Goal: Information Seeking & Learning: Compare options

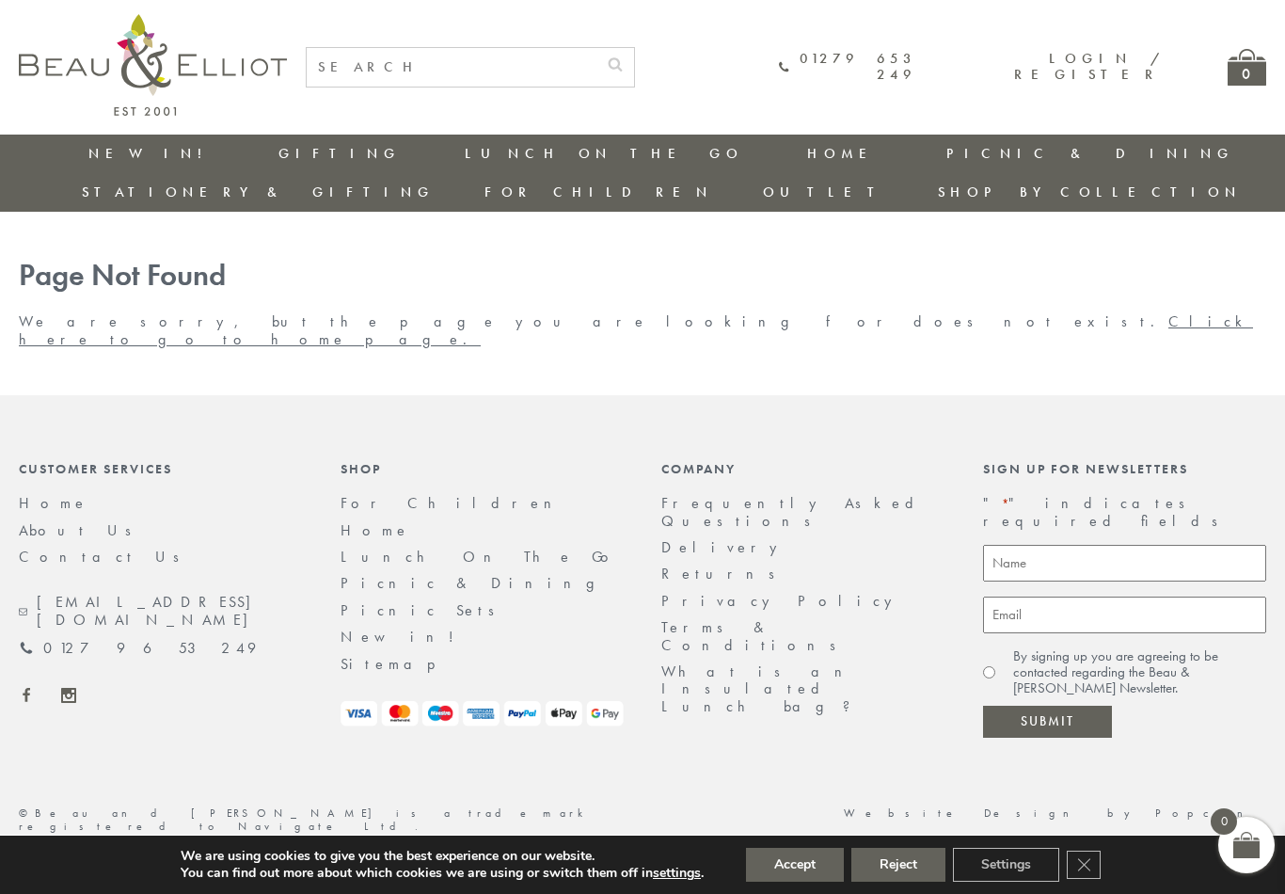
click at [900, 860] on button "Reject" at bounding box center [899, 865] width 94 height 34
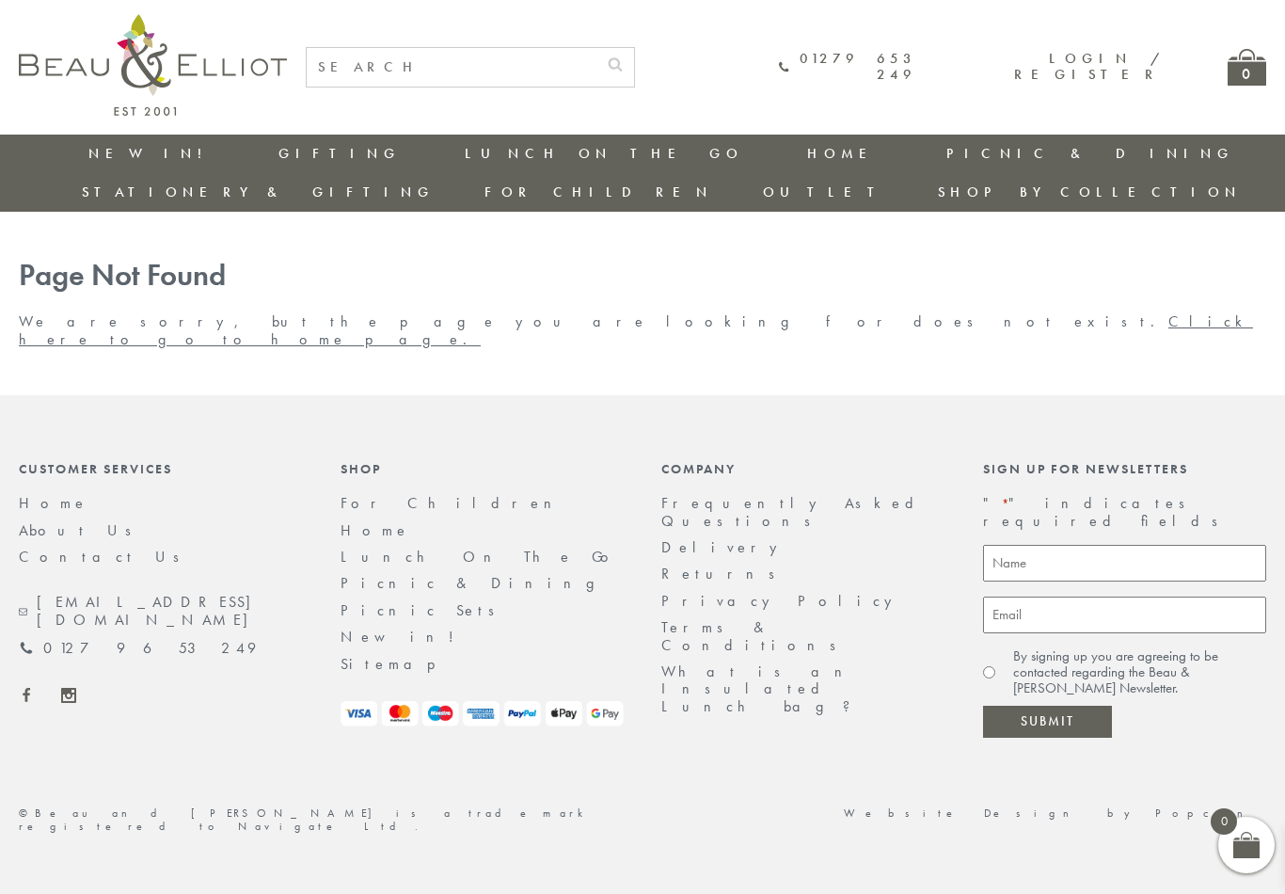
click at [111, 149] on link "New in!" at bounding box center [151, 153] width 126 height 19
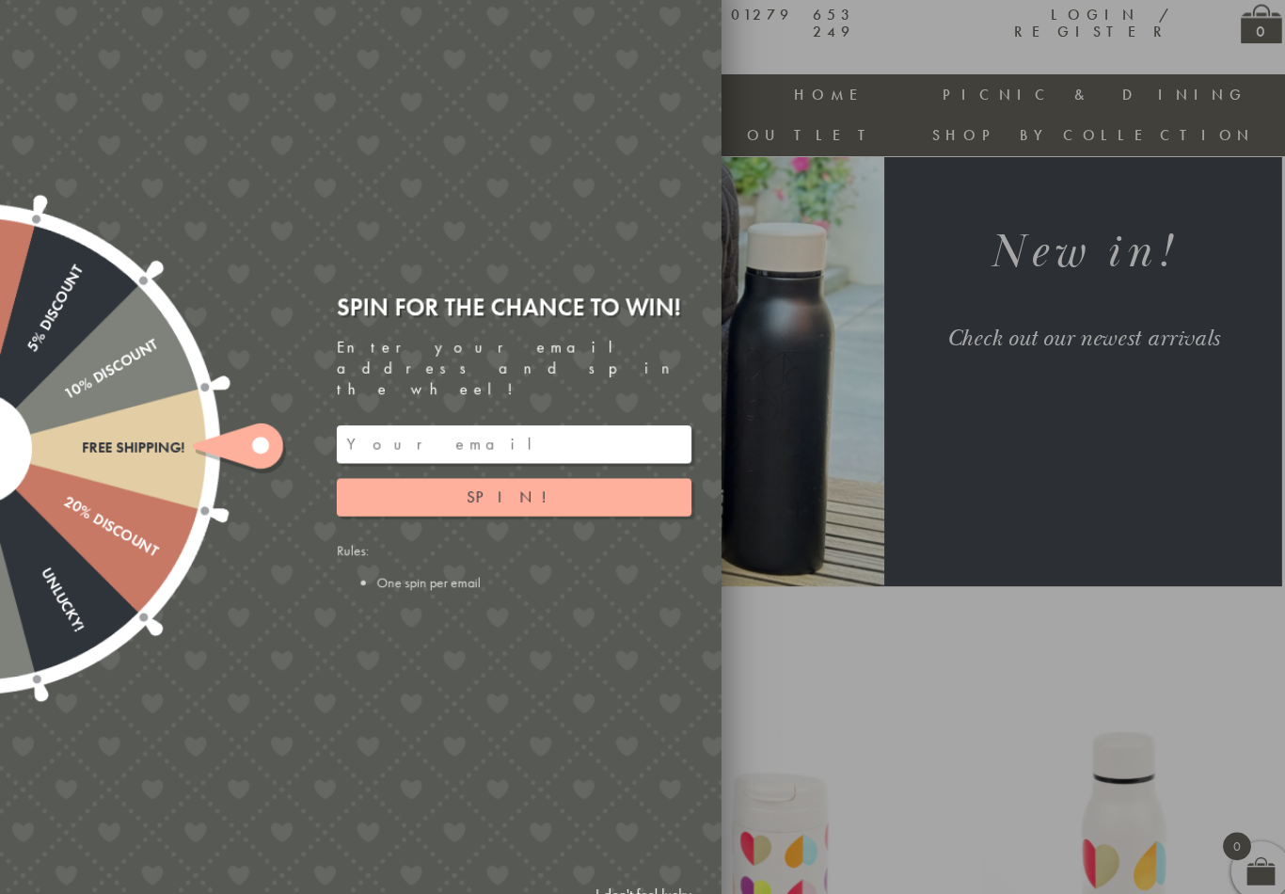
scroll to position [209, 0]
click at [613, 850] on link "I don't feel lucky" at bounding box center [665, 867] width 109 height 35
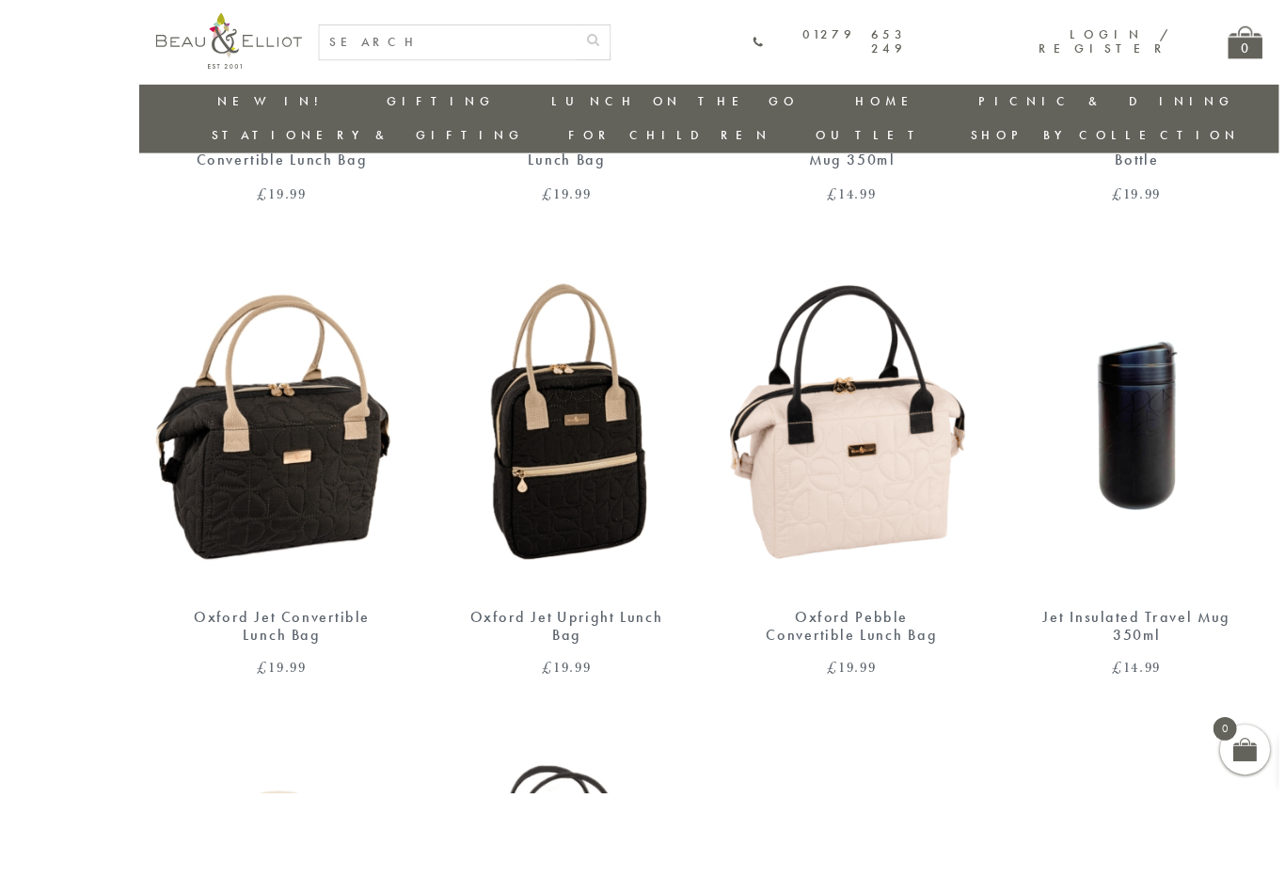
scroll to position [1743, 0]
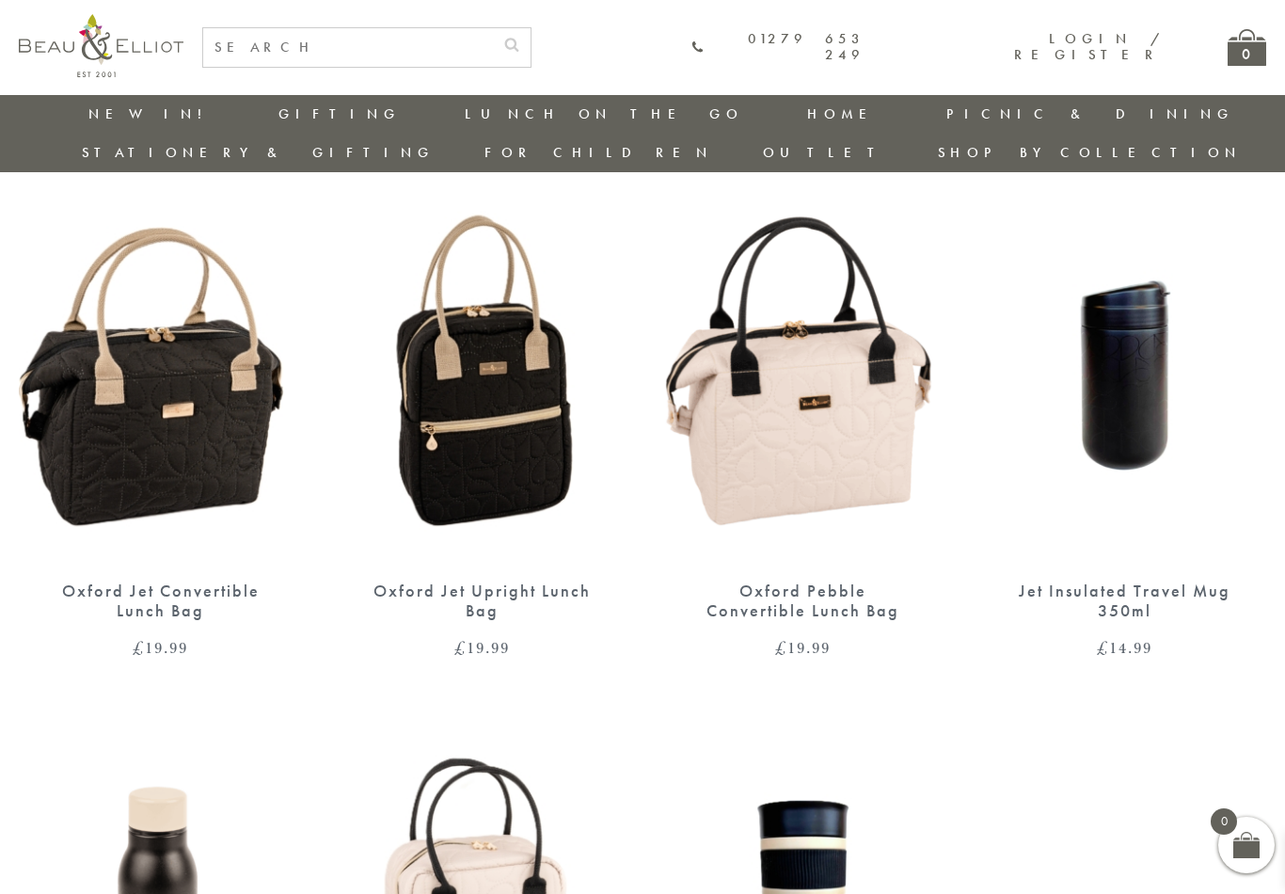
click at [847, 405] on img at bounding box center [803, 380] width 284 height 366
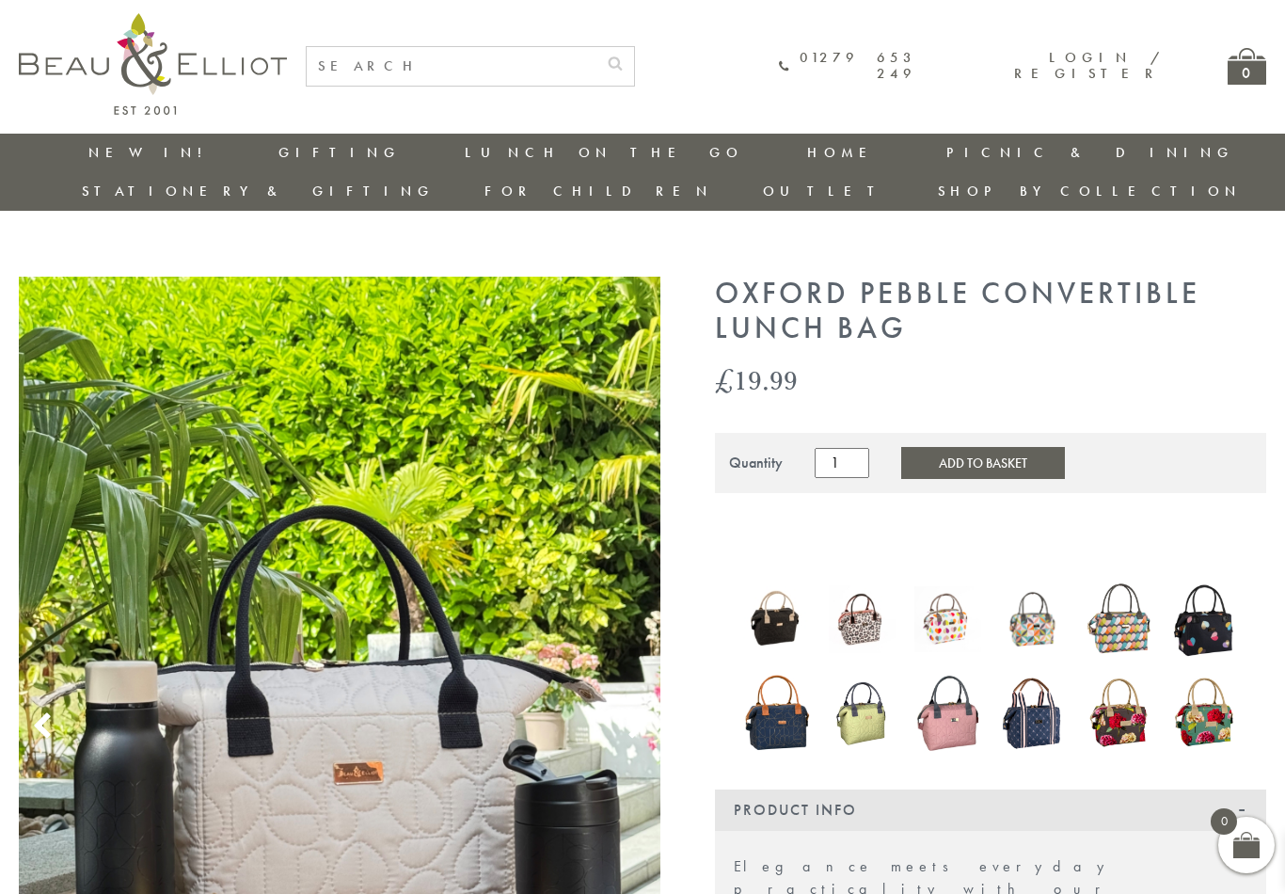
scroll to position [0, 7]
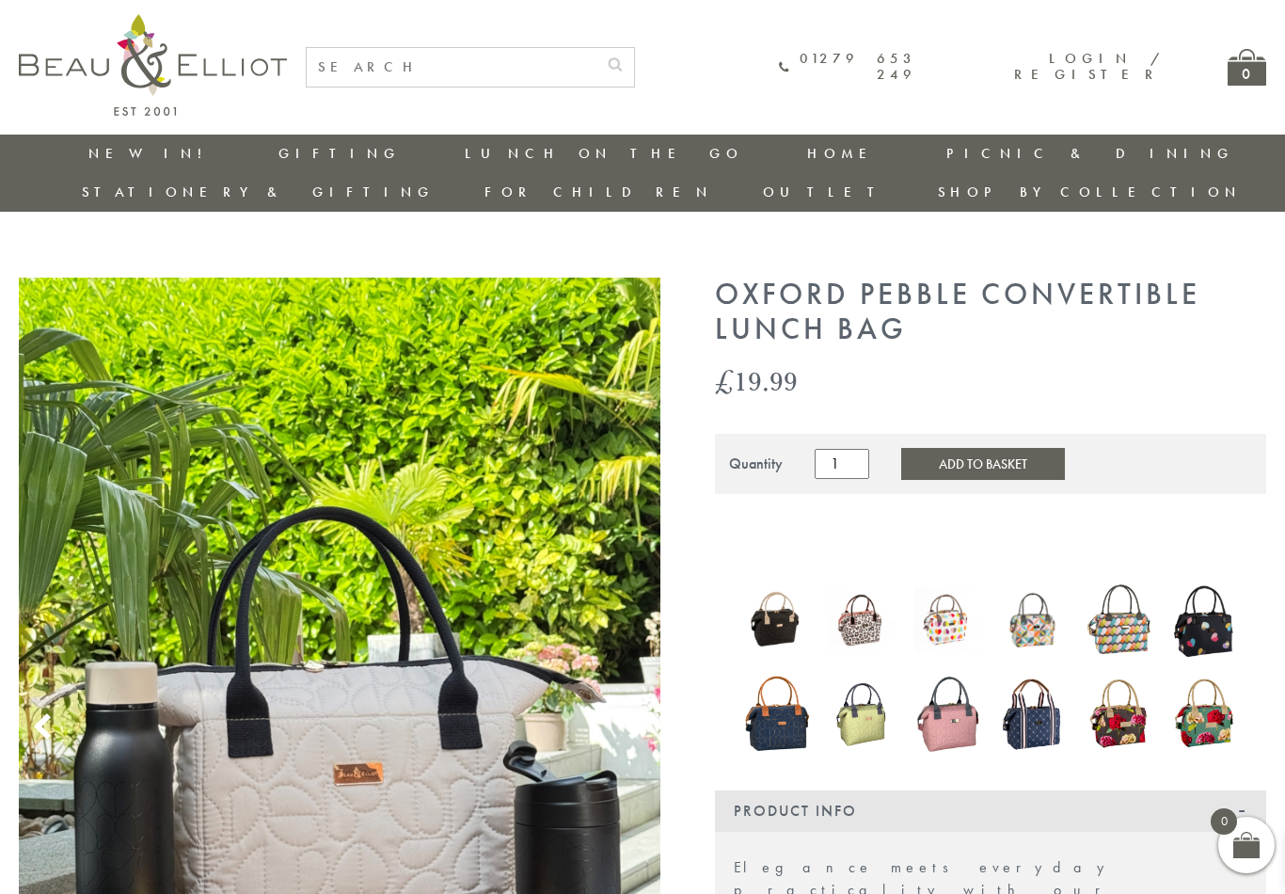
click at [484, 198] on link "Insulated Lunch Bags" at bounding box center [568, 208] width 169 height 33
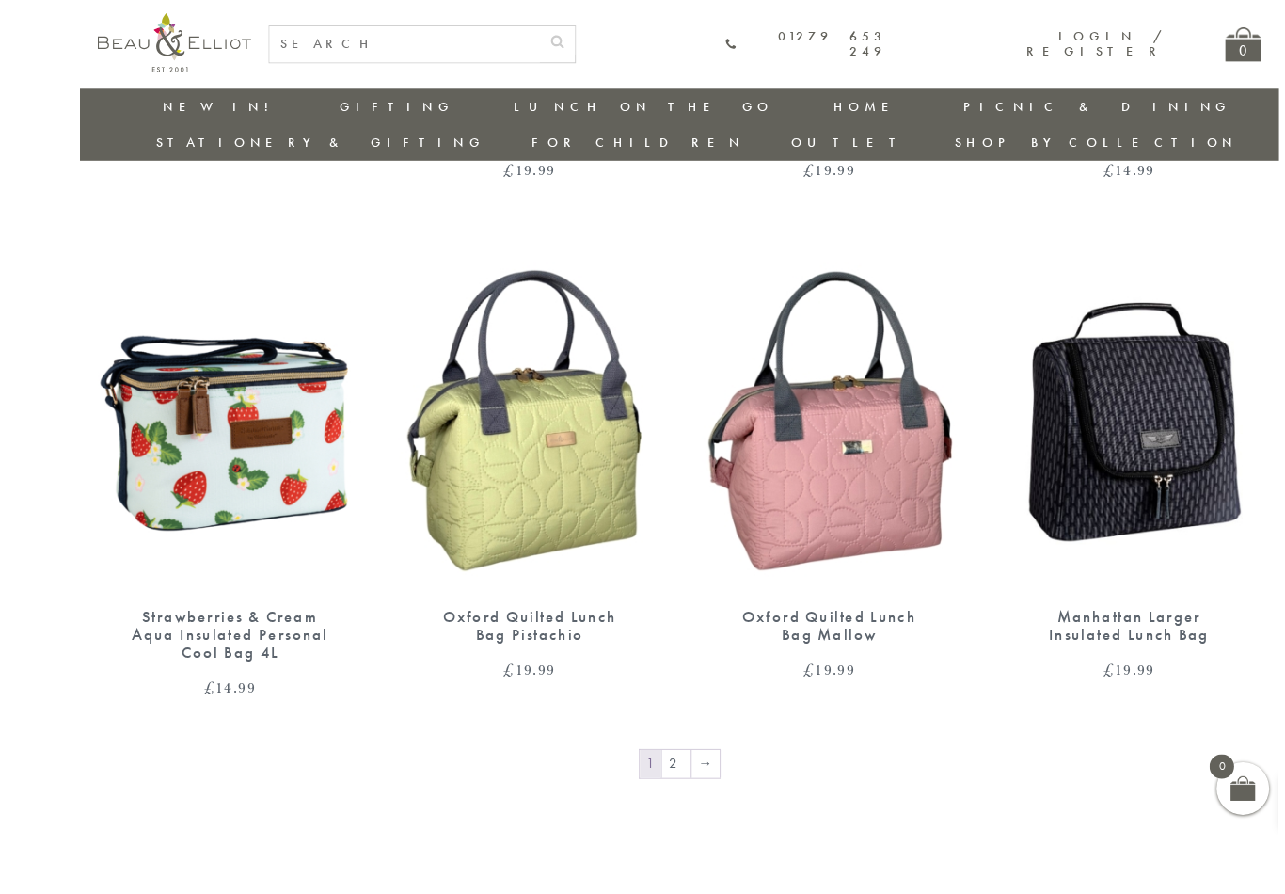
scroll to position [2825, 0]
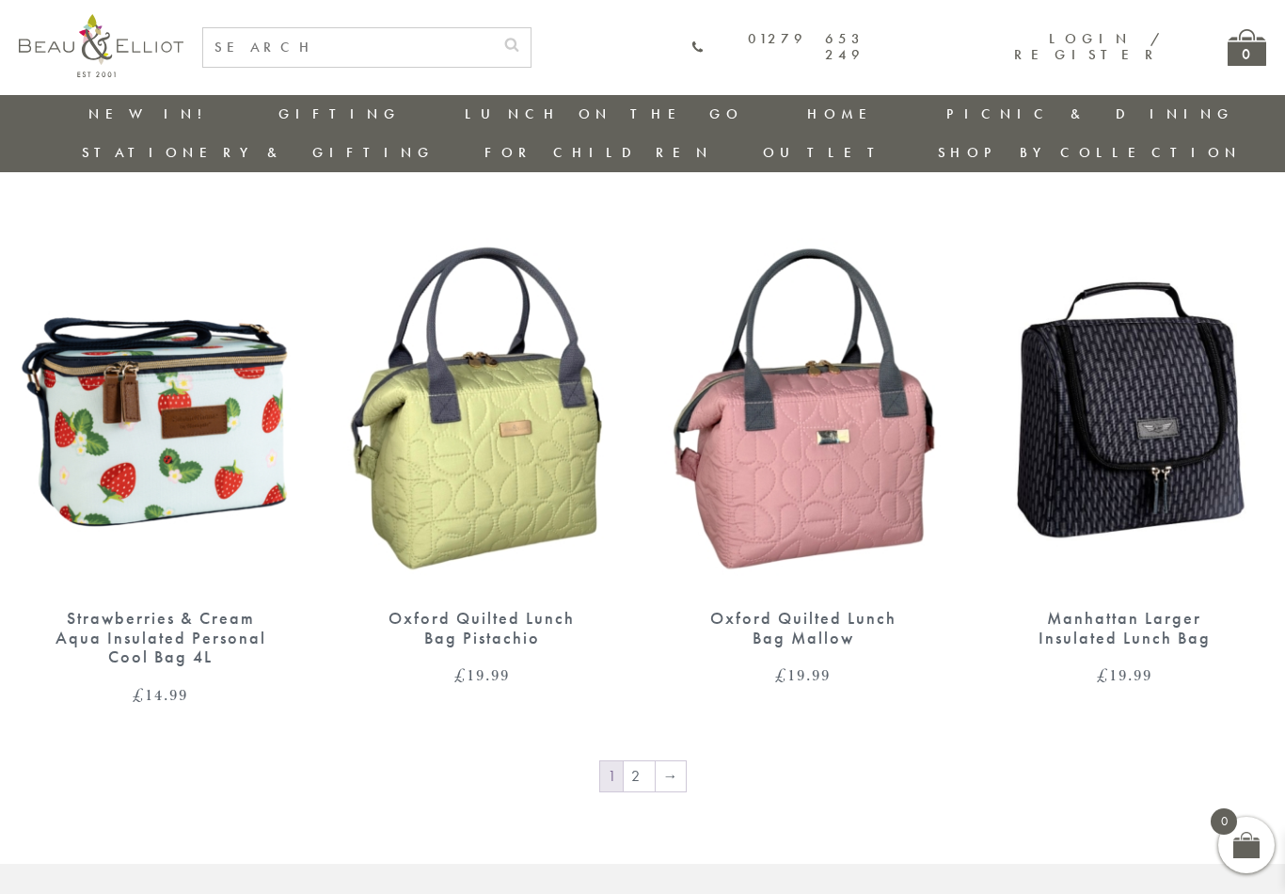
click at [648, 761] on link "2" at bounding box center [639, 776] width 31 height 30
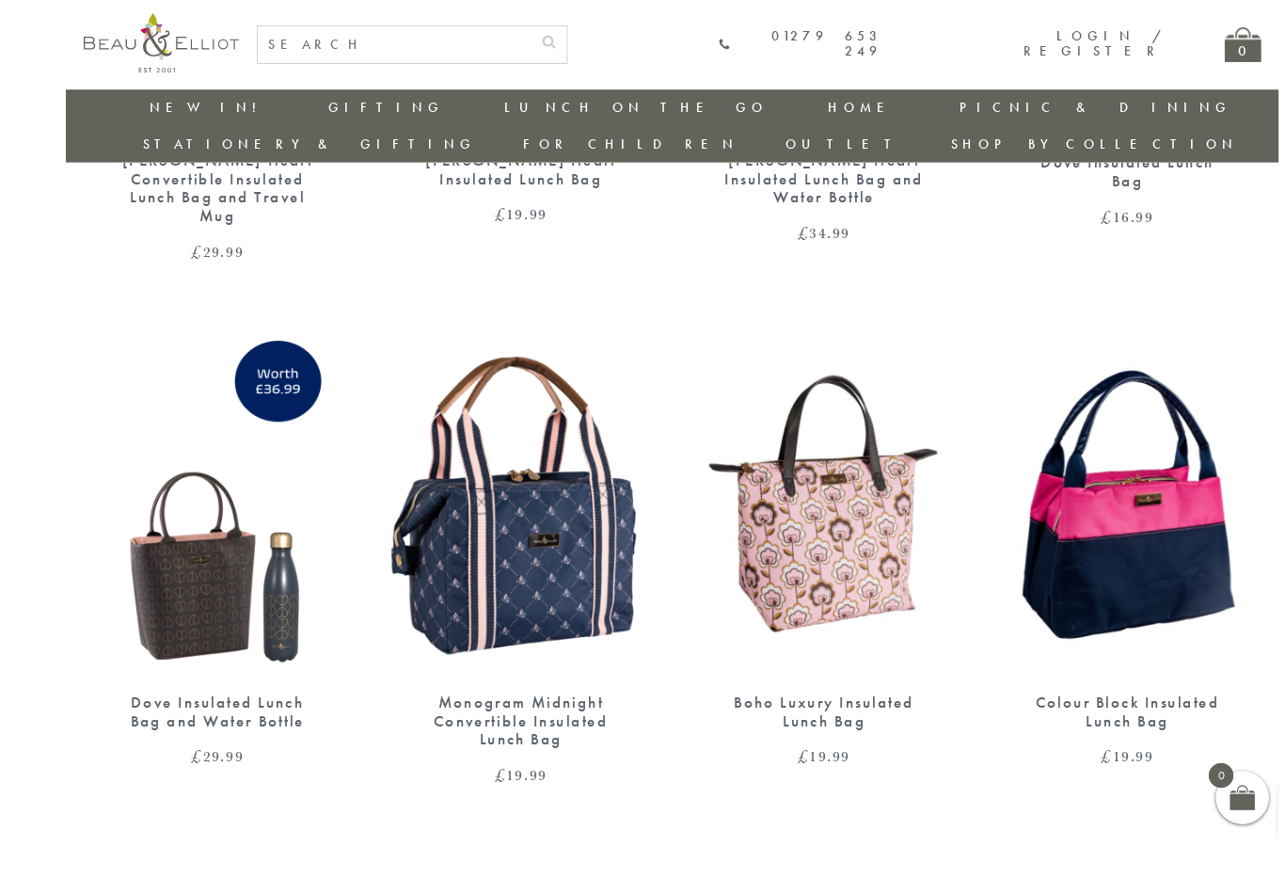
scroll to position [1745, 7]
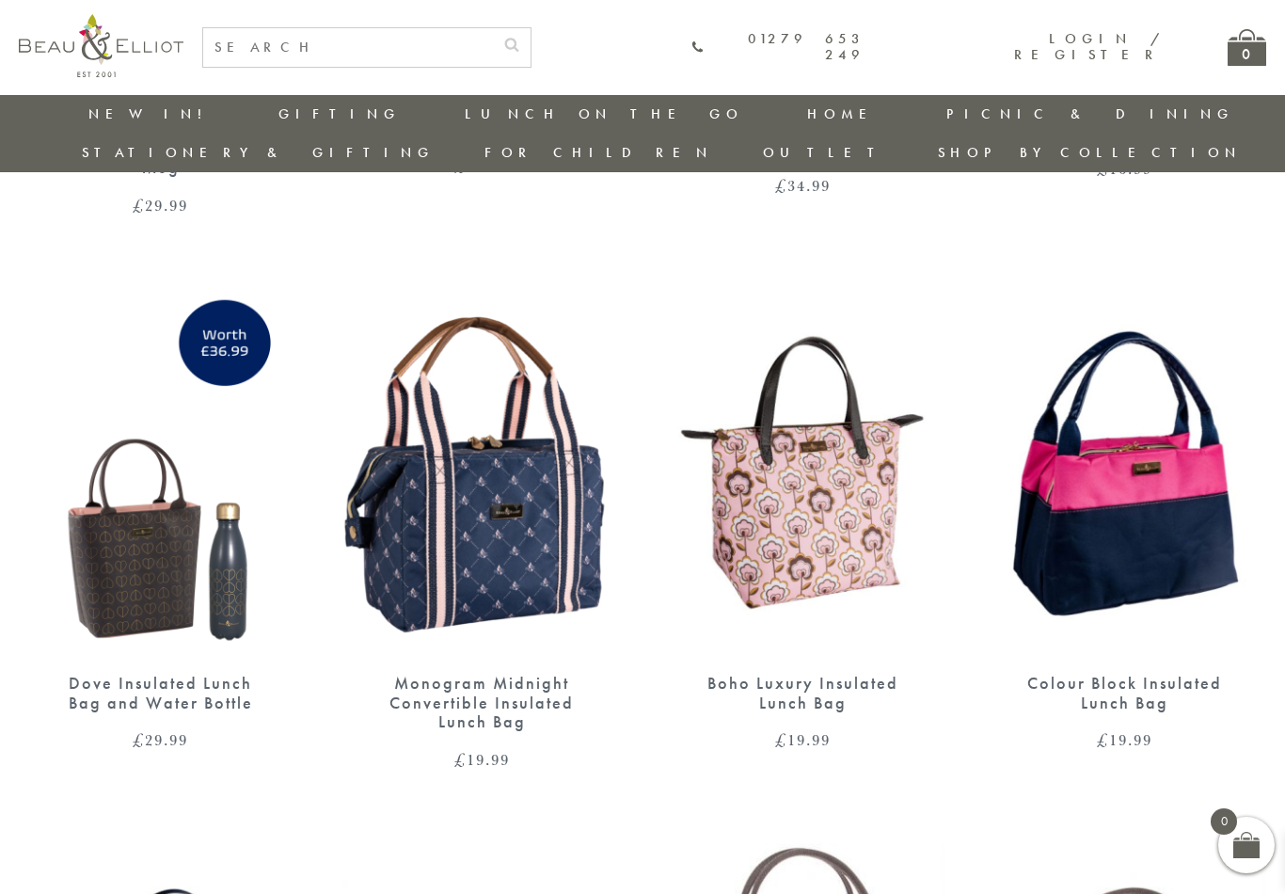
click at [1126, 443] on img at bounding box center [1125, 472] width 284 height 366
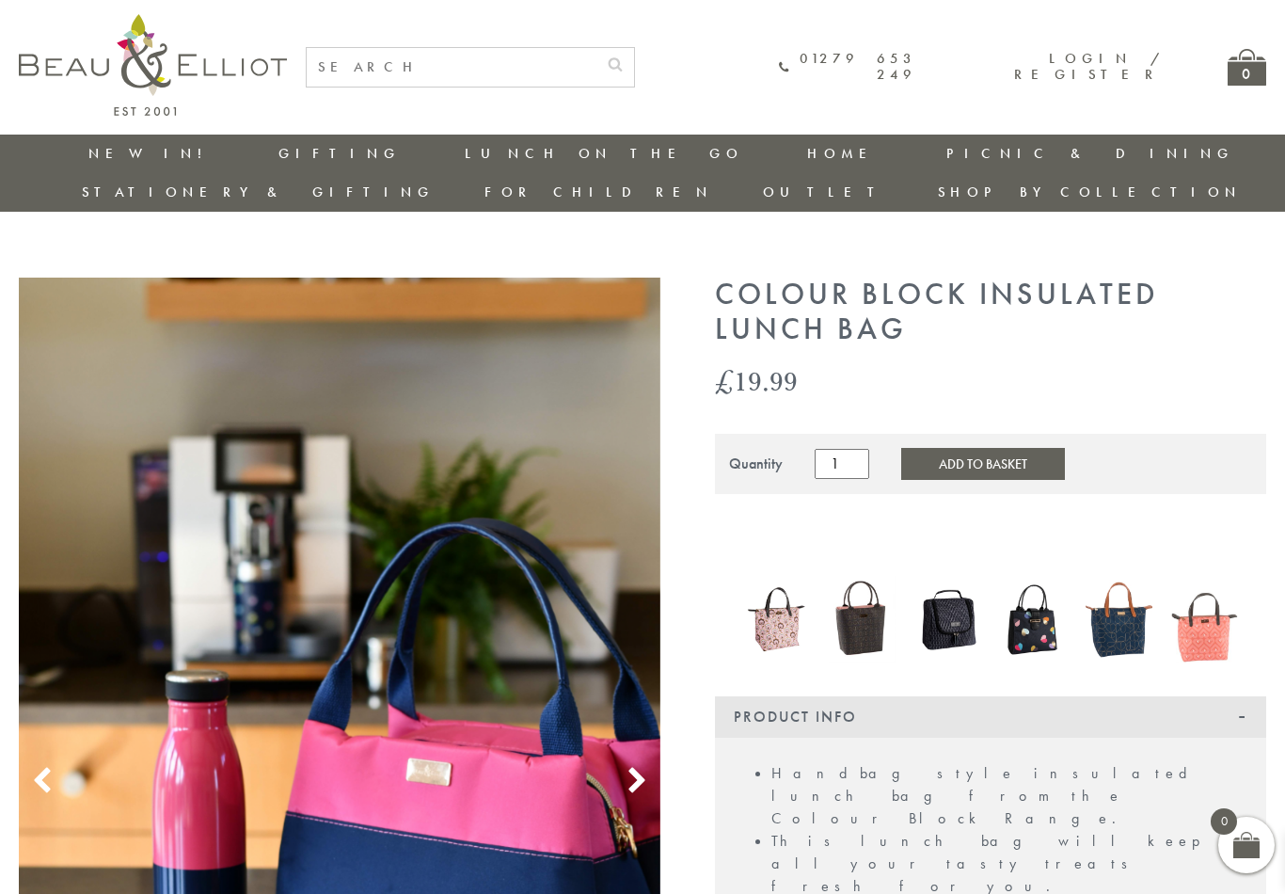
click at [641, 767] on use at bounding box center [637, 779] width 16 height 25
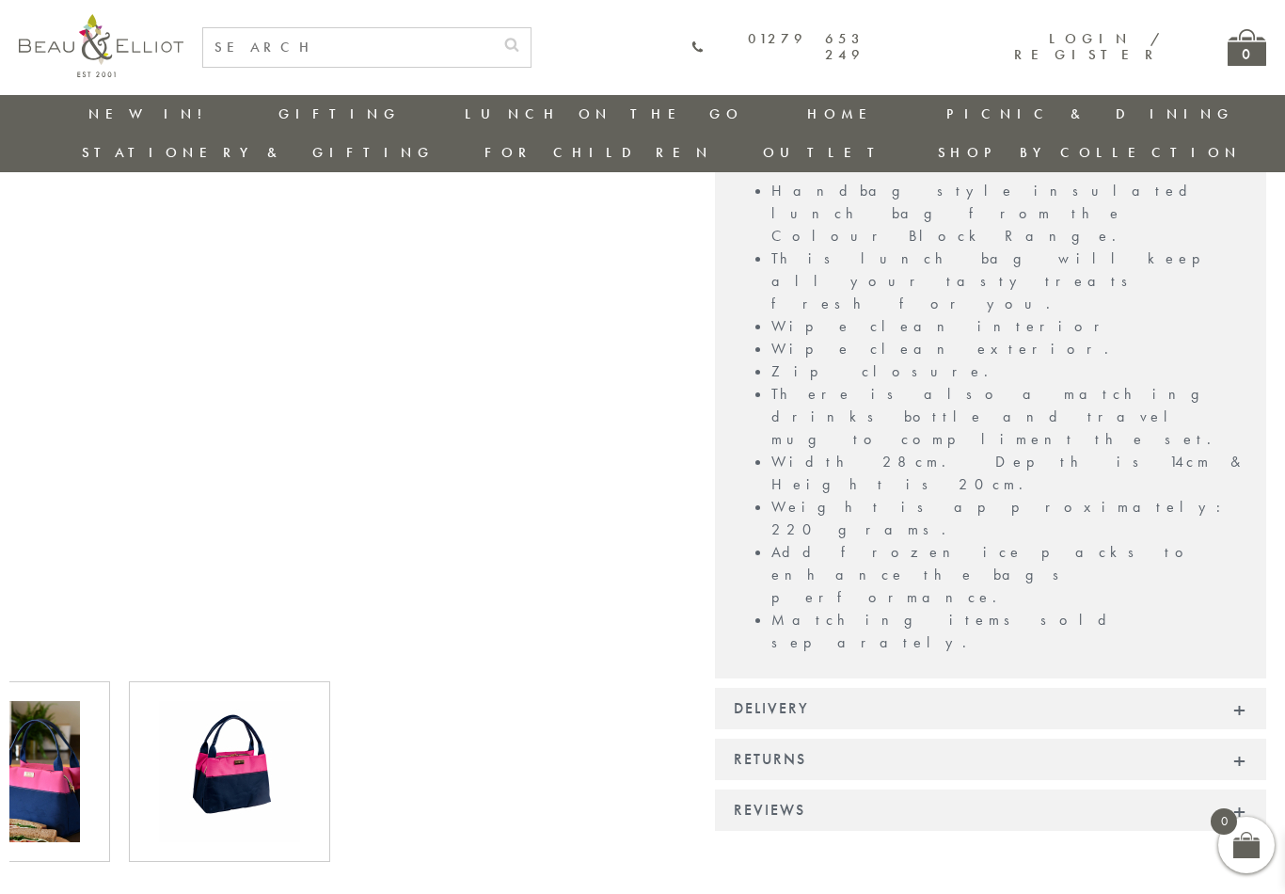
scroll to position [563, 0]
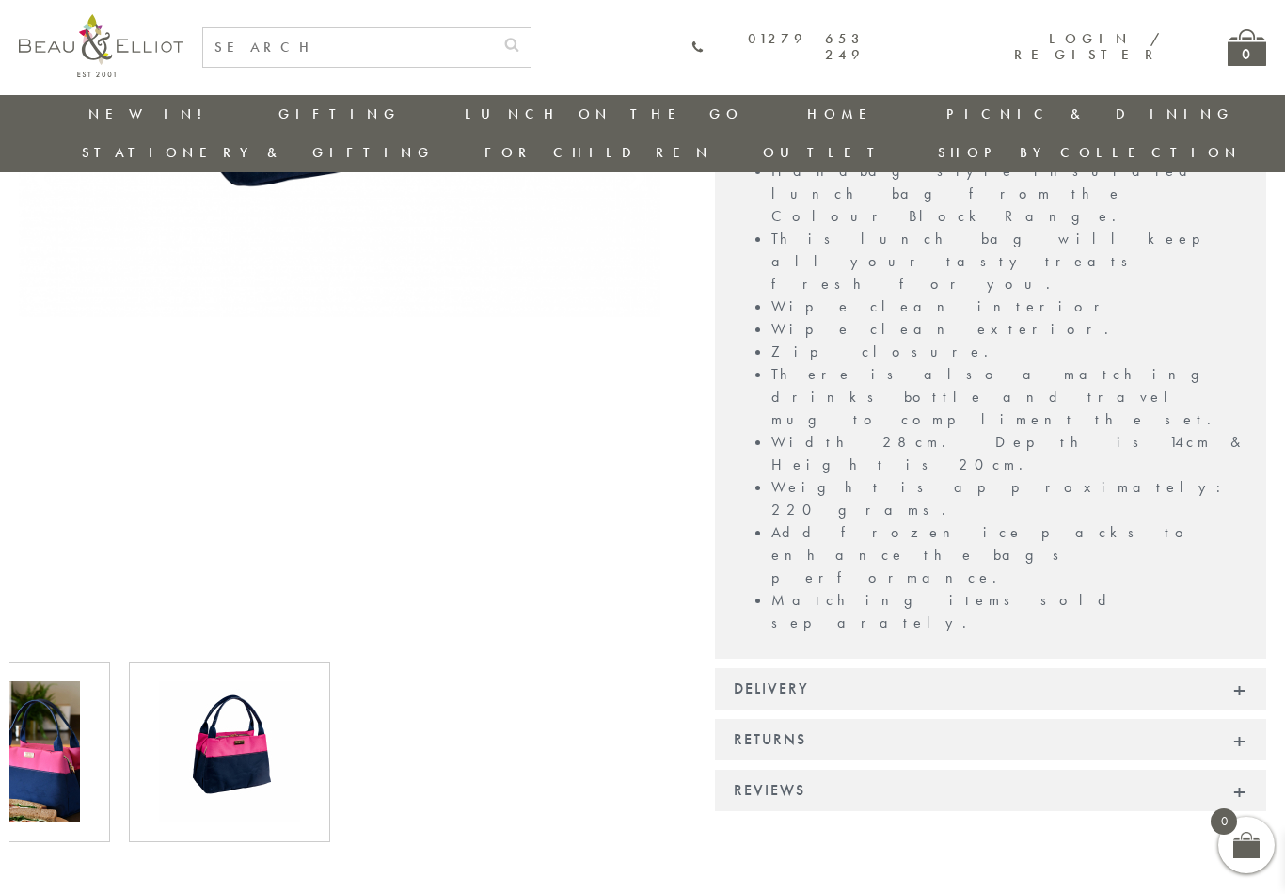
click at [58, 742] on img at bounding box center [9, 751] width 141 height 141
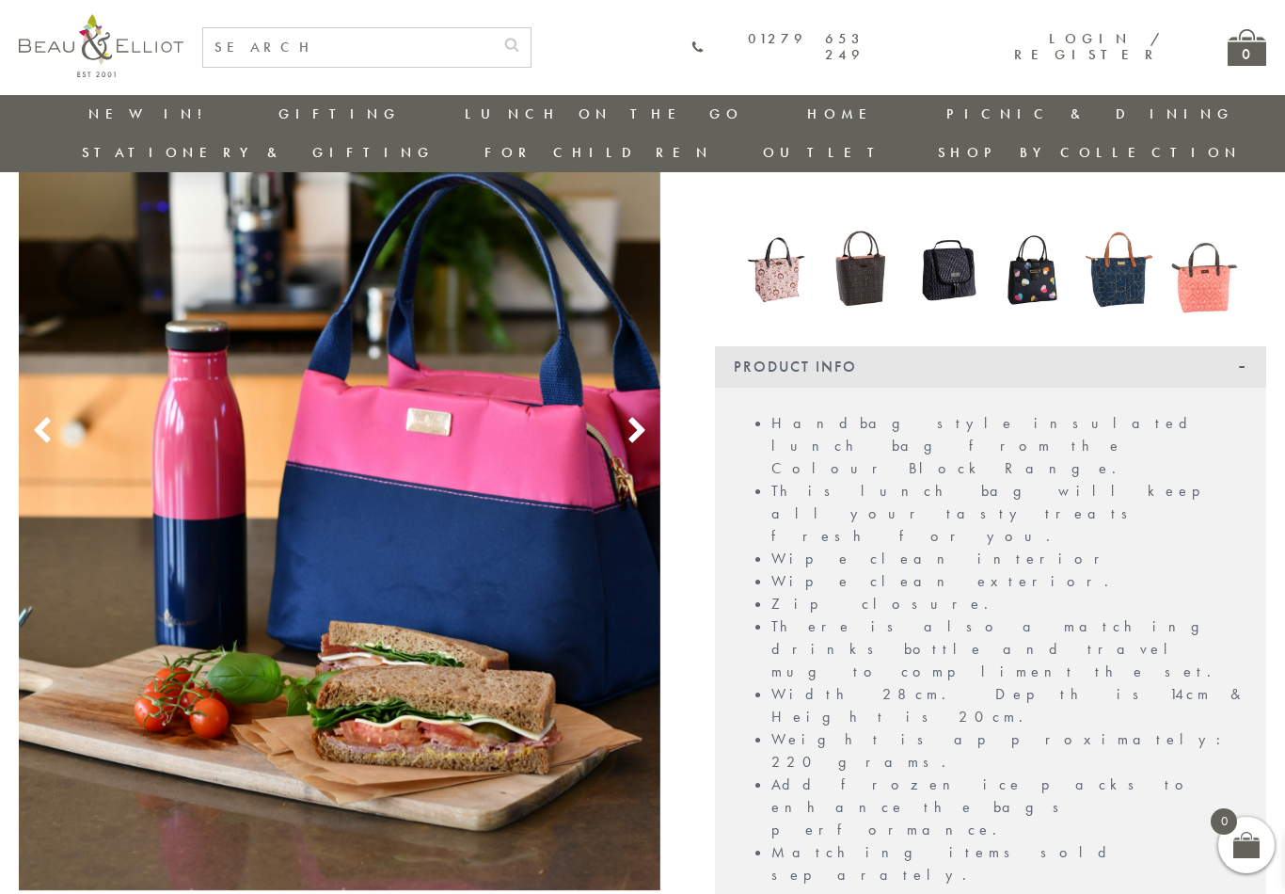
scroll to position [303, 0]
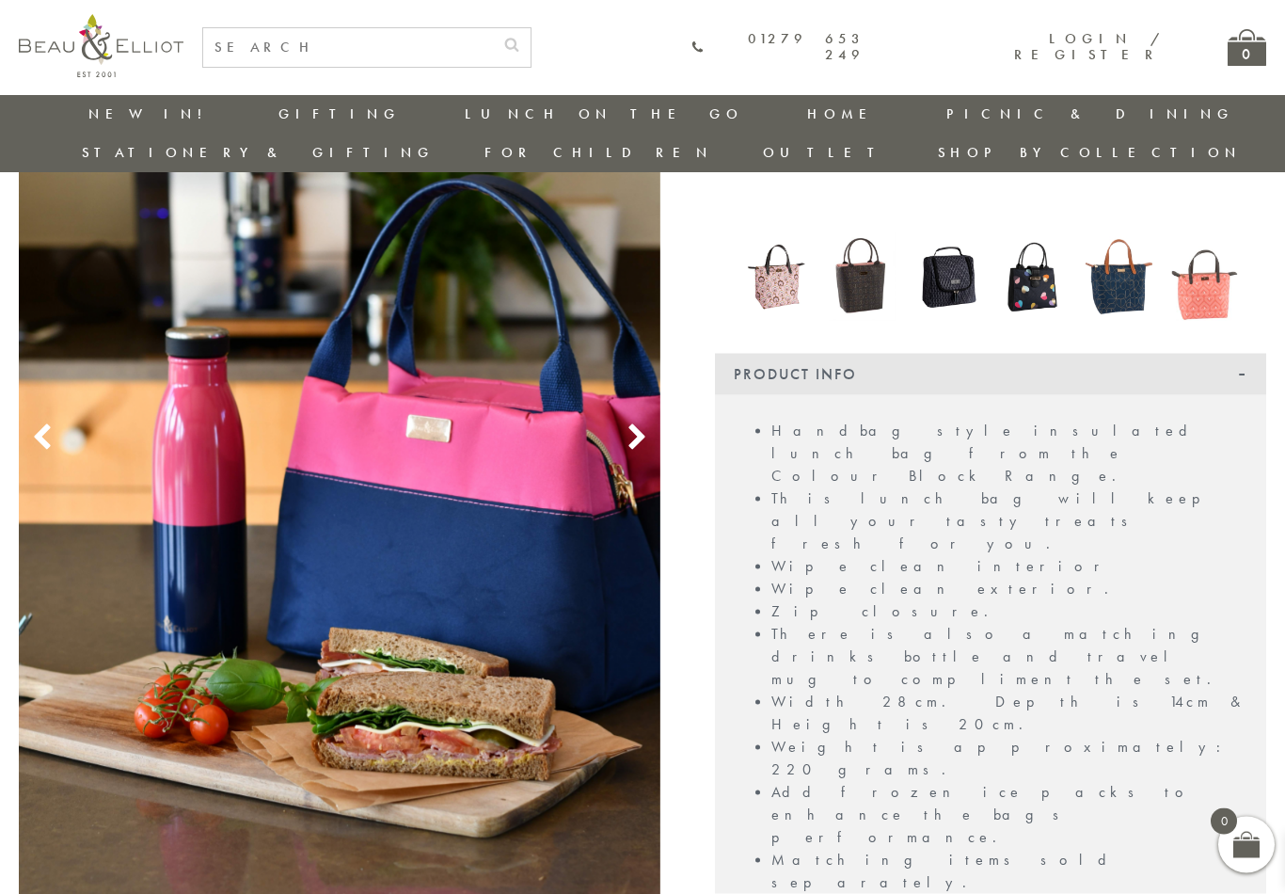
click at [637, 424] on use at bounding box center [637, 436] width 16 height 25
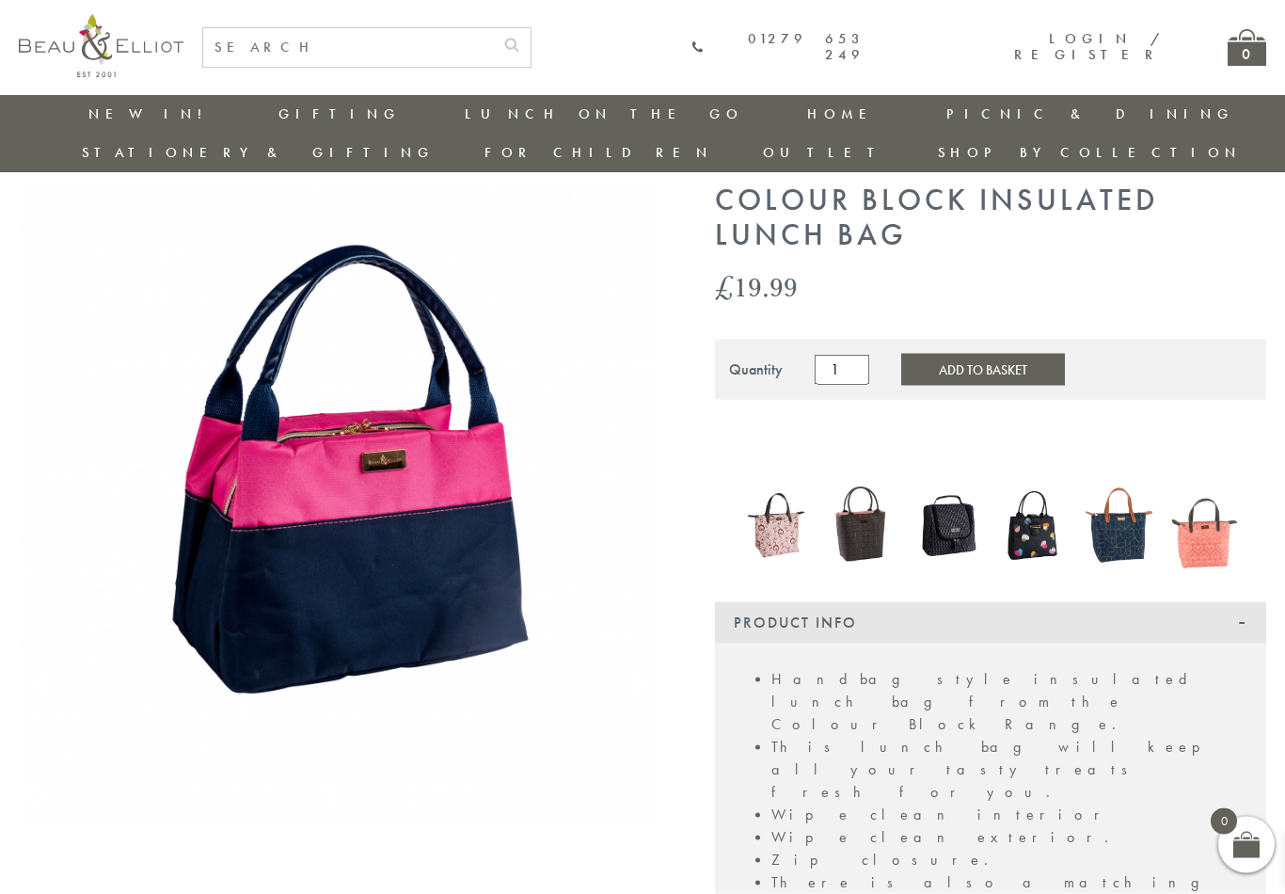
scroll to position [56, 0]
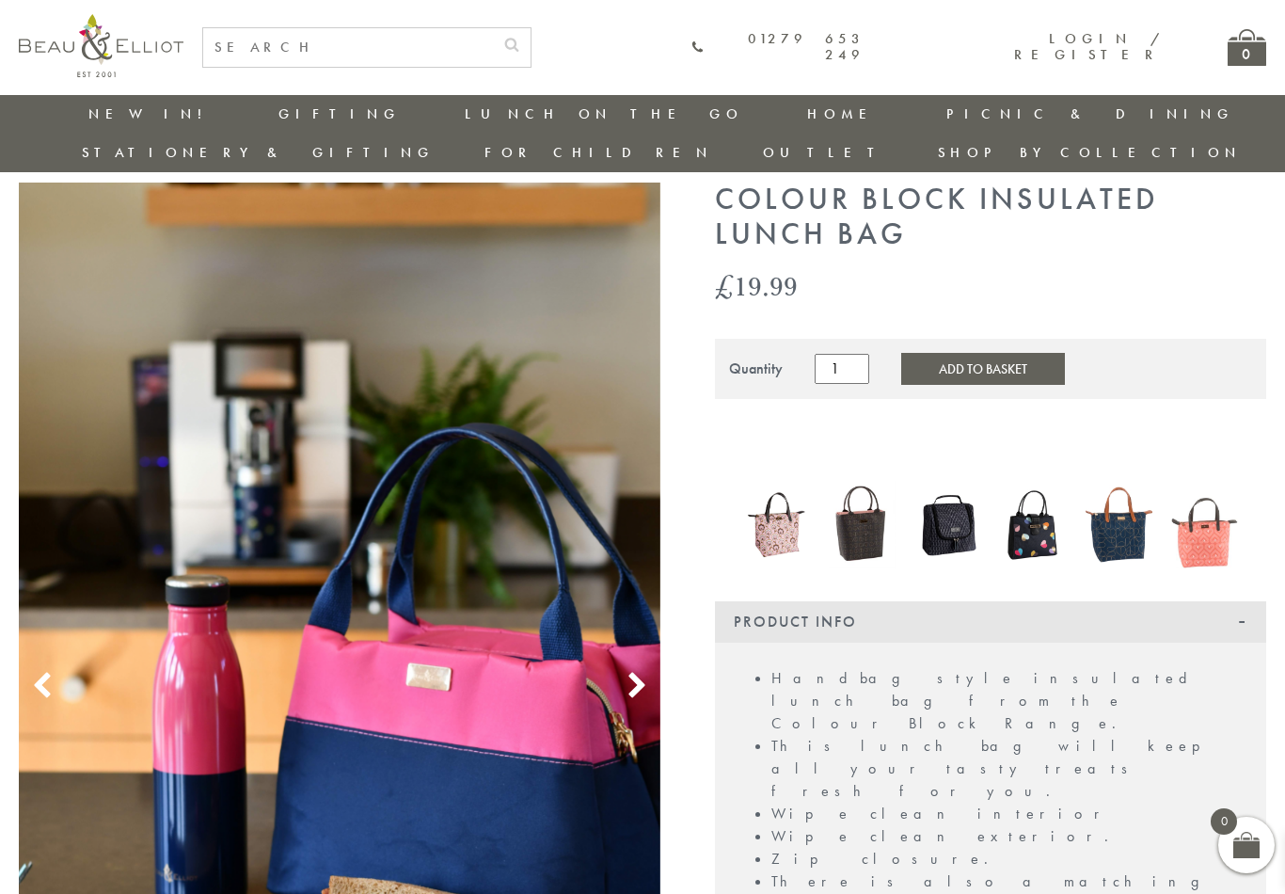
click at [639, 672] on use at bounding box center [637, 684] width 16 height 25
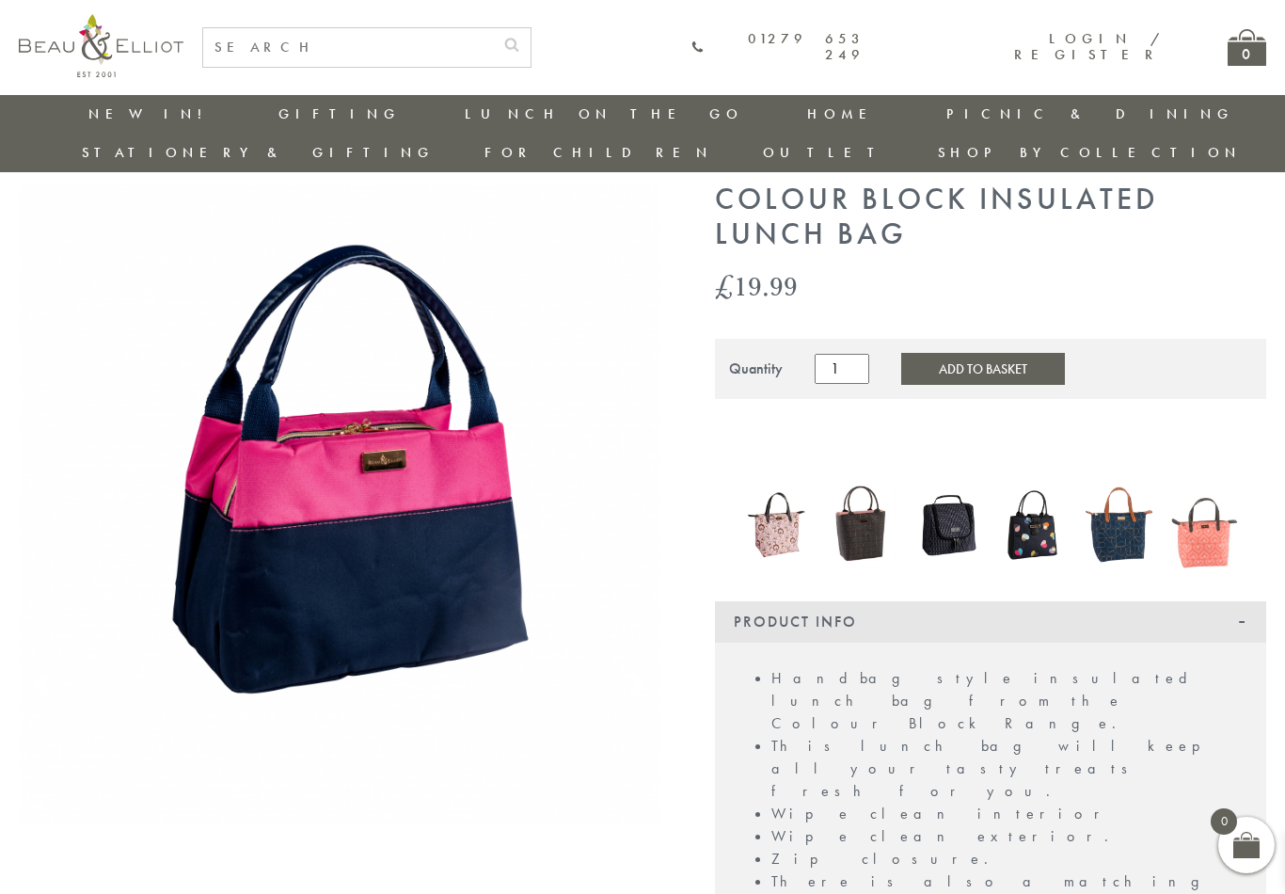
click at [1121, 498] on img at bounding box center [1119, 524] width 67 height 89
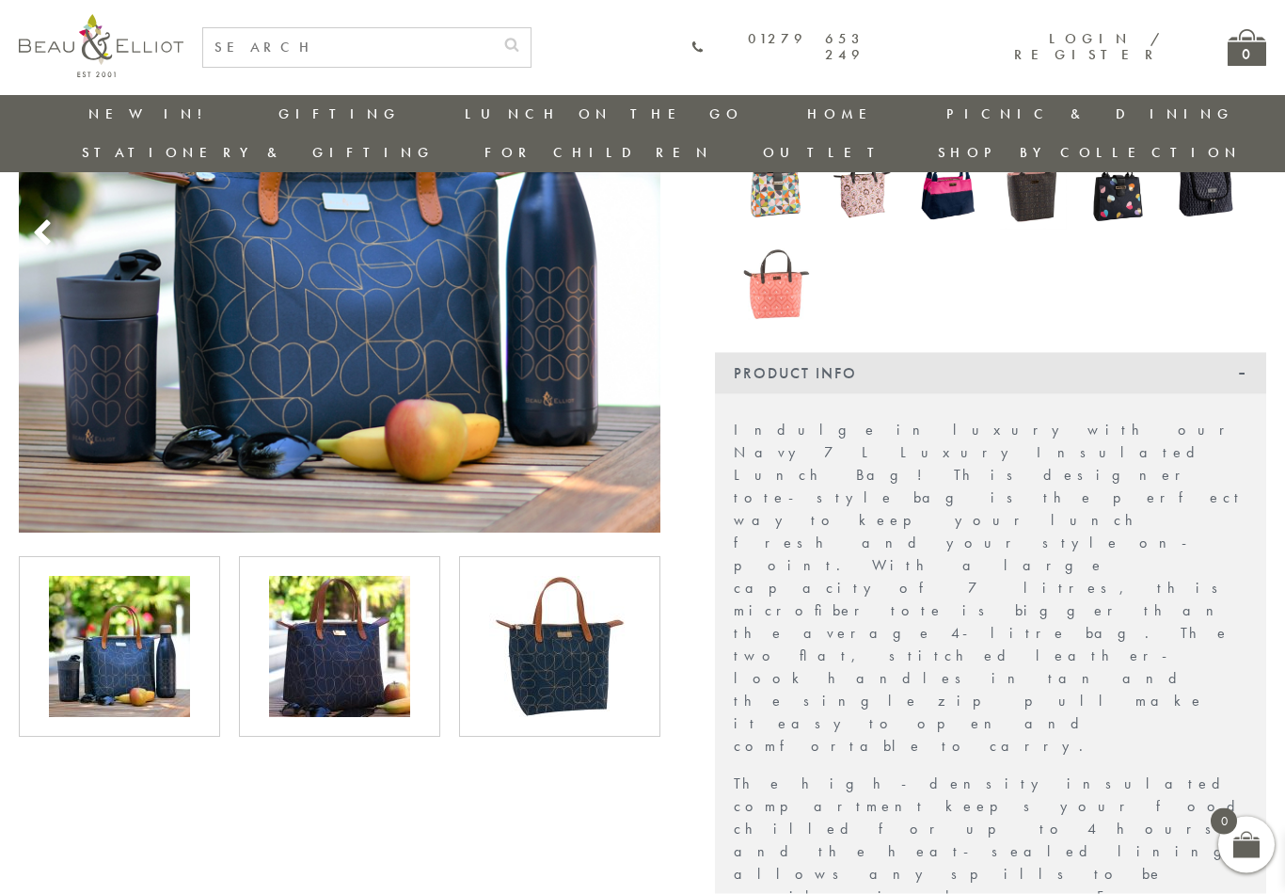
scroll to position [337, 0]
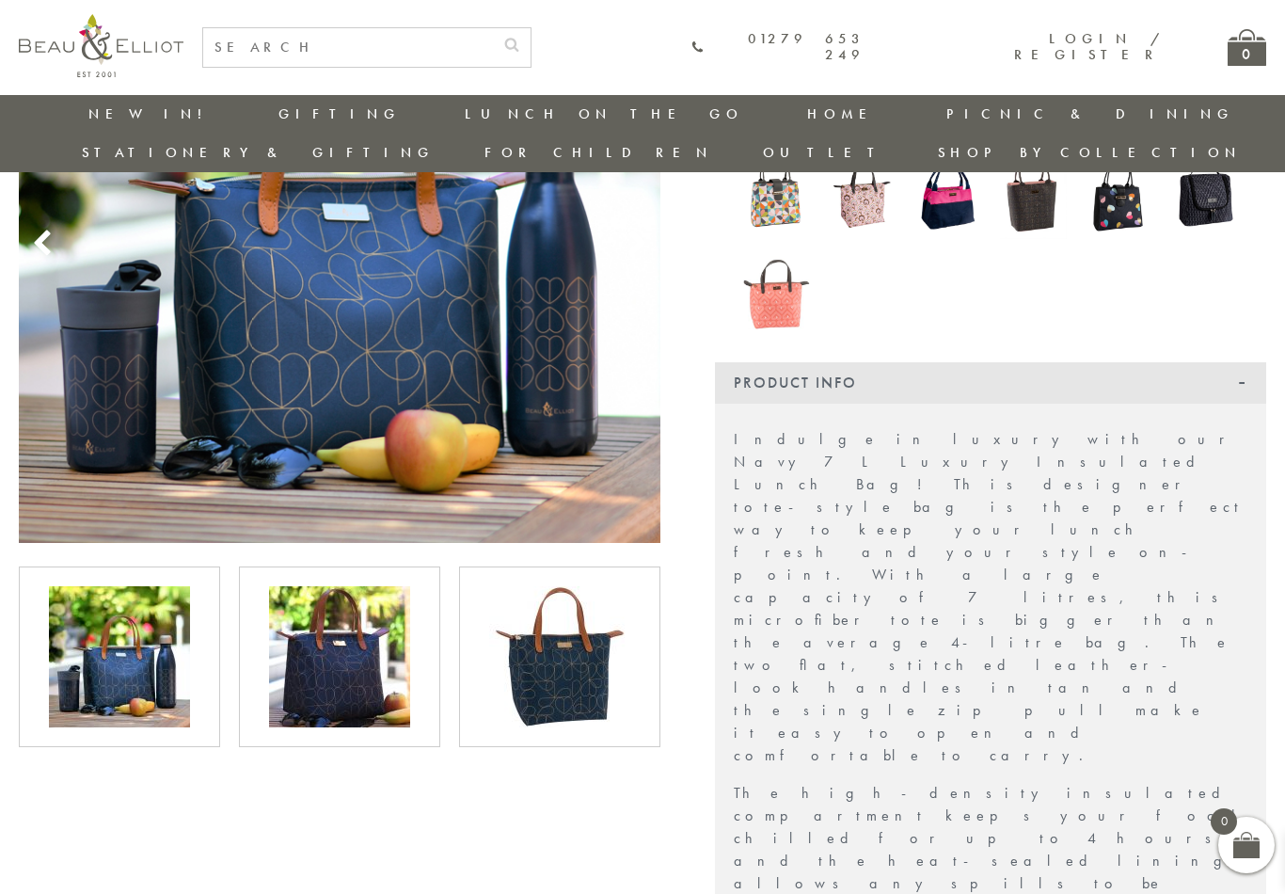
click at [129, 655] on img at bounding box center [119, 656] width 141 height 141
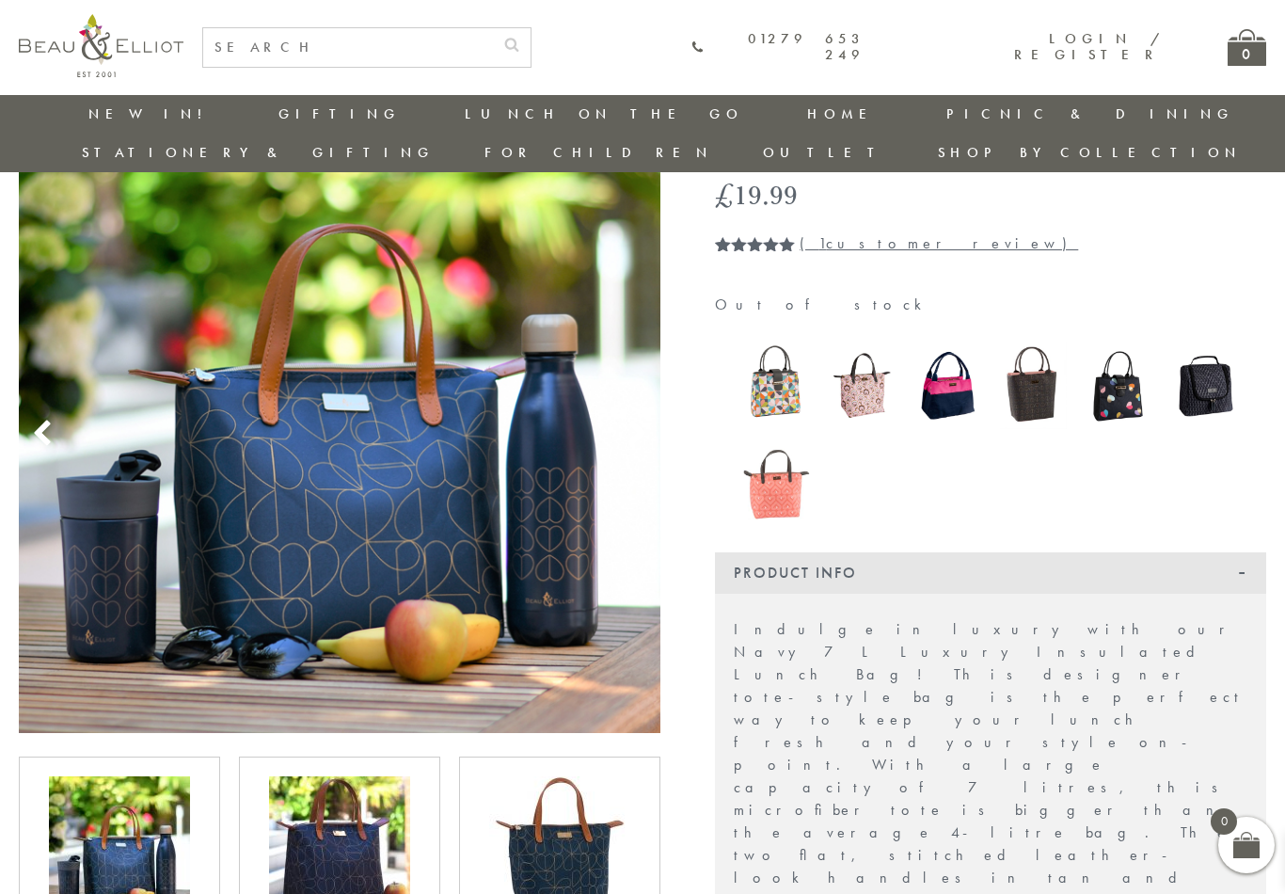
scroll to position [145, 0]
click at [1030, 354] on img at bounding box center [1033, 386] width 67 height 87
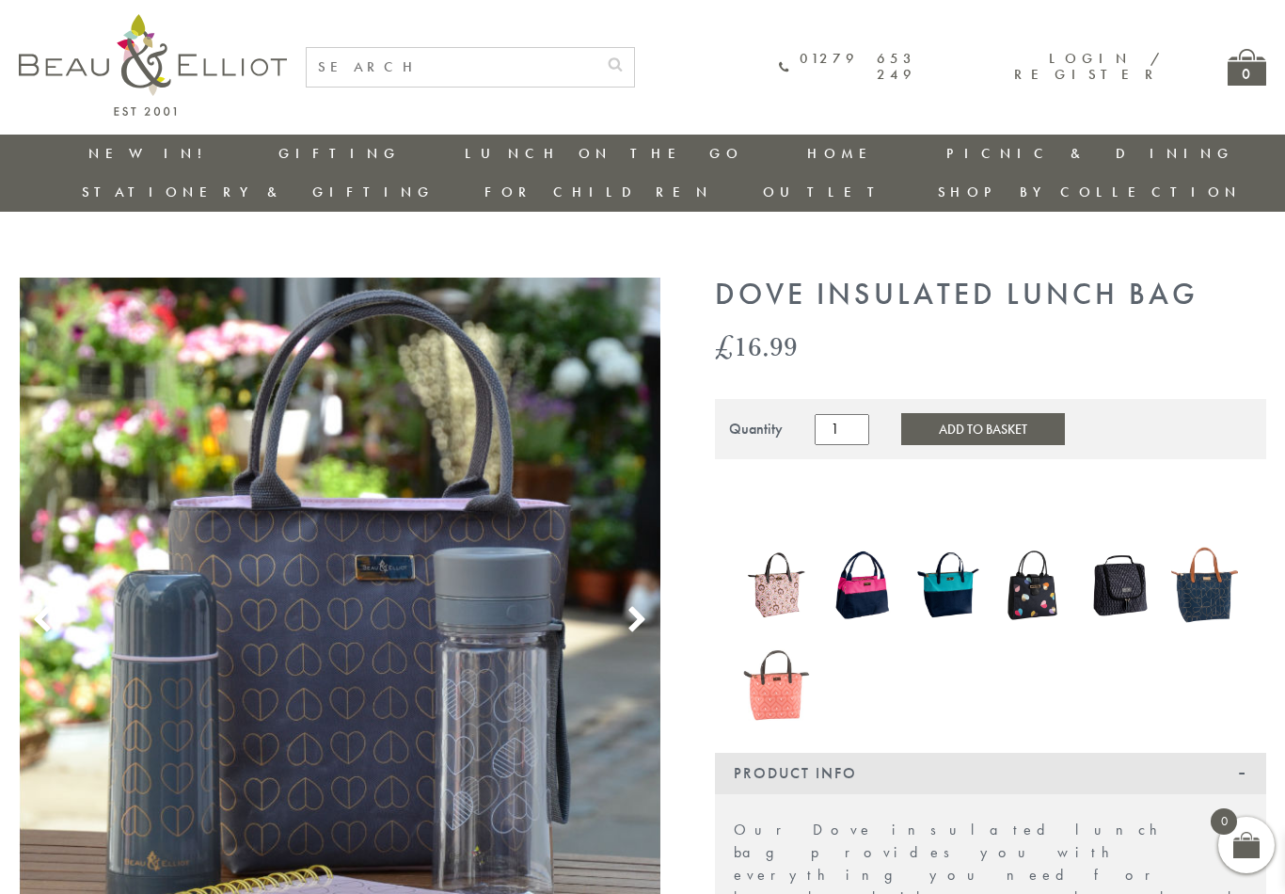
click at [638, 607] on use at bounding box center [637, 619] width 16 height 25
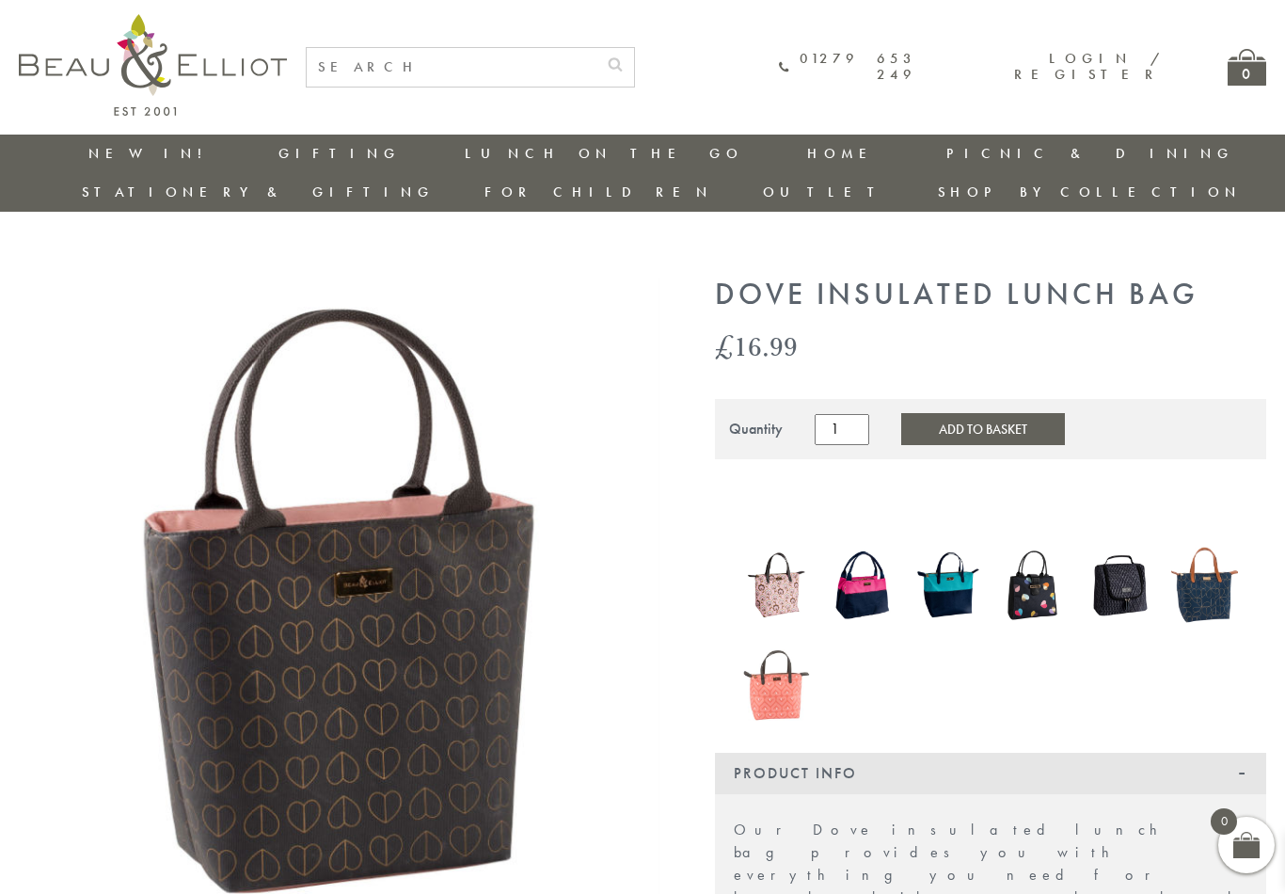
click at [1128, 556] on img at bounding box center [1119, 584] width 67 height 87
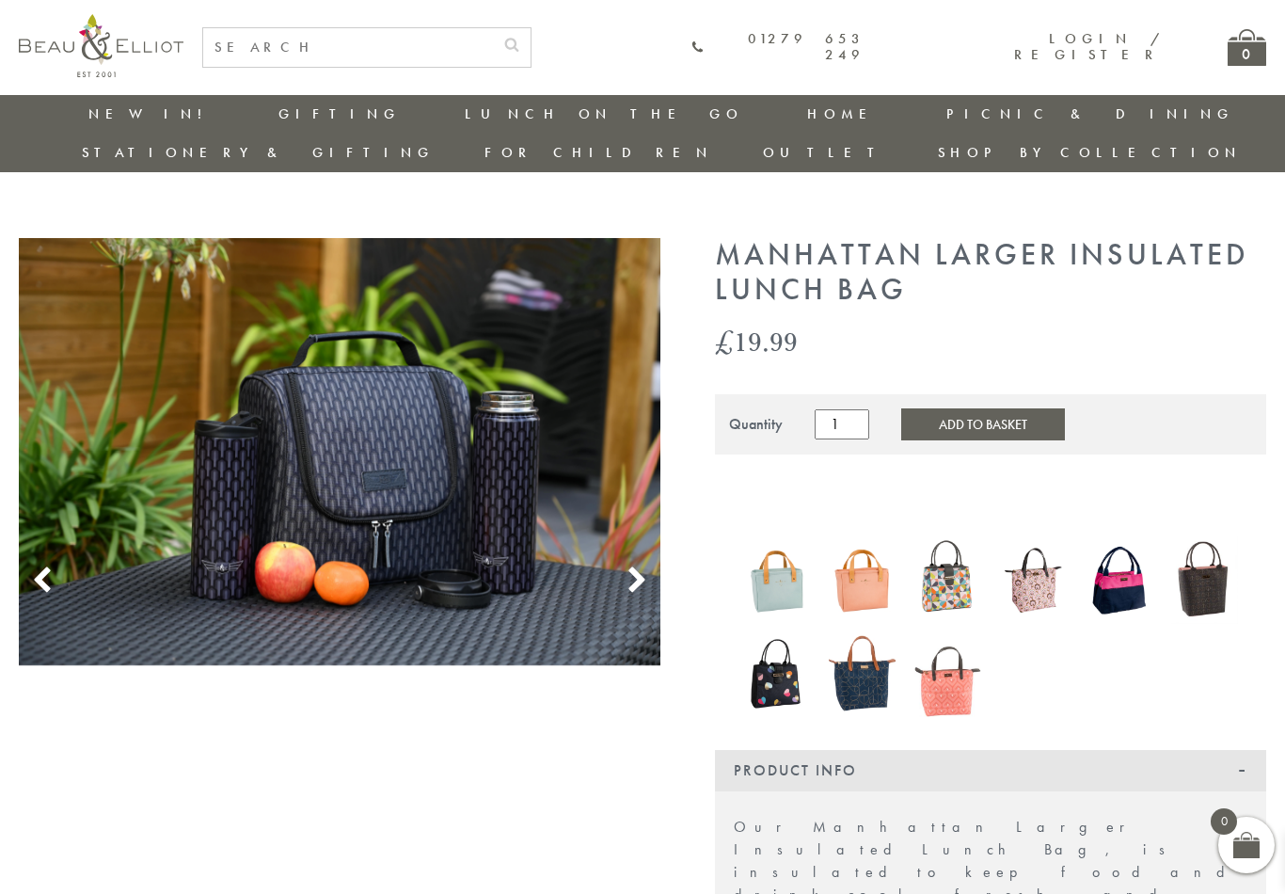
scroll to position [9, 0]
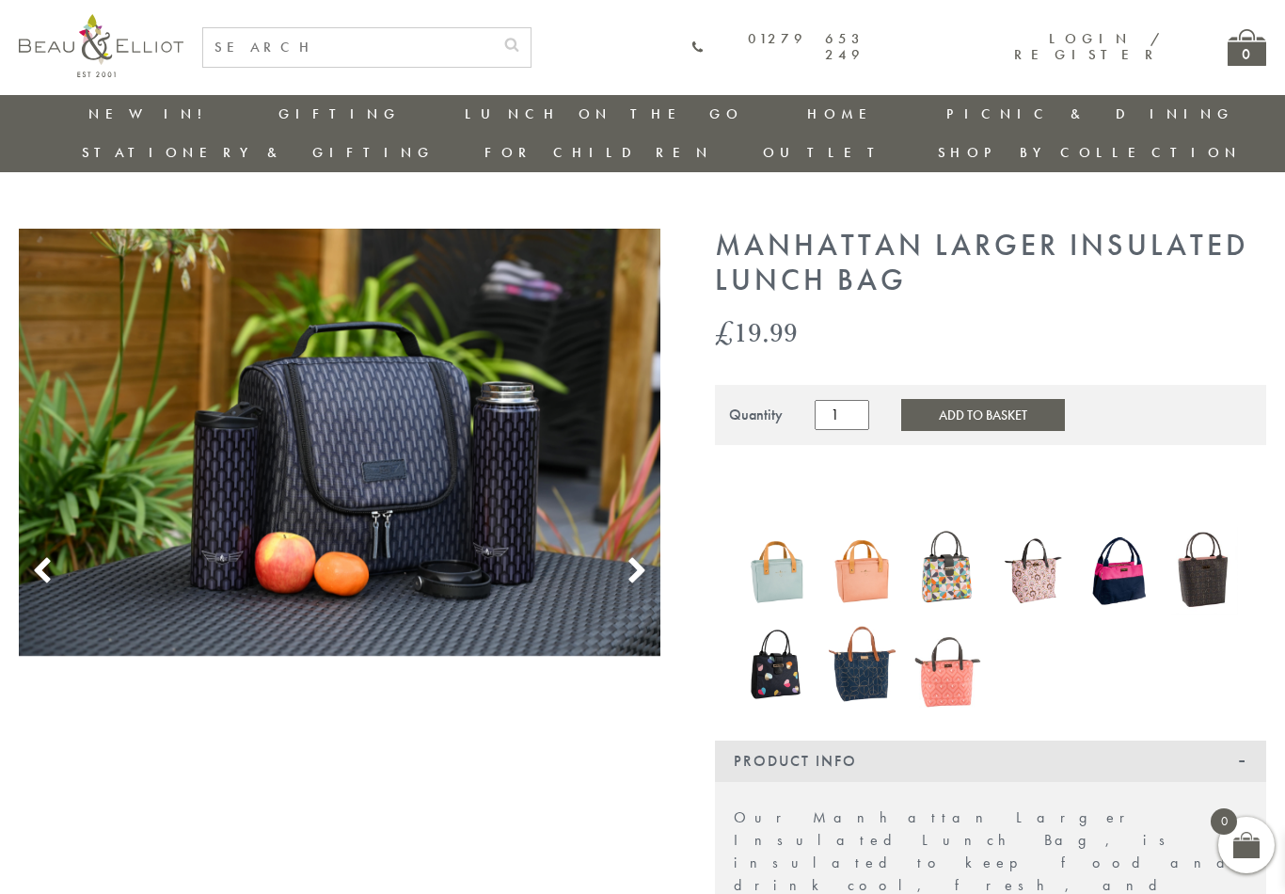
click at [644, 558] on use at bounding box center [637, 570] width 16 height 25
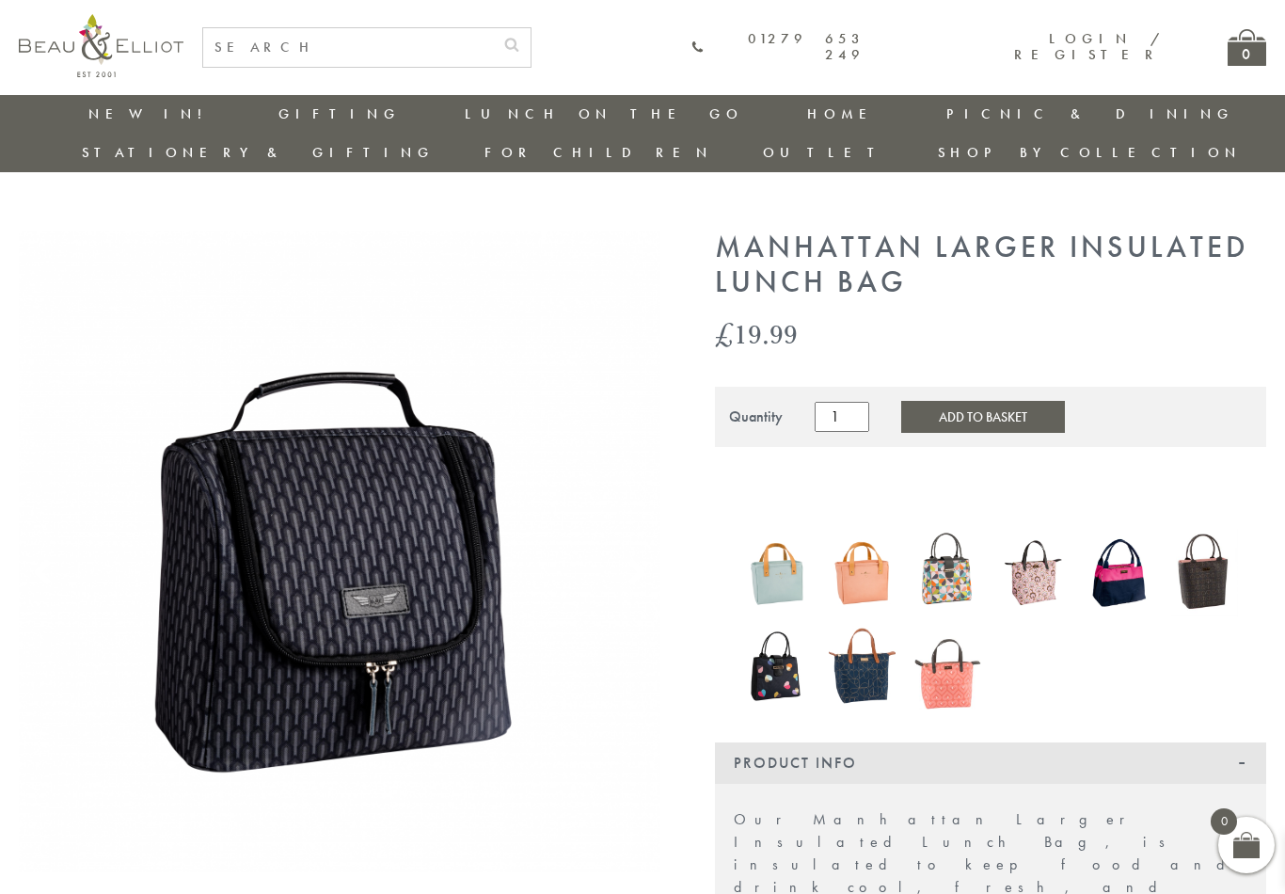
scroll to position [0, 0]
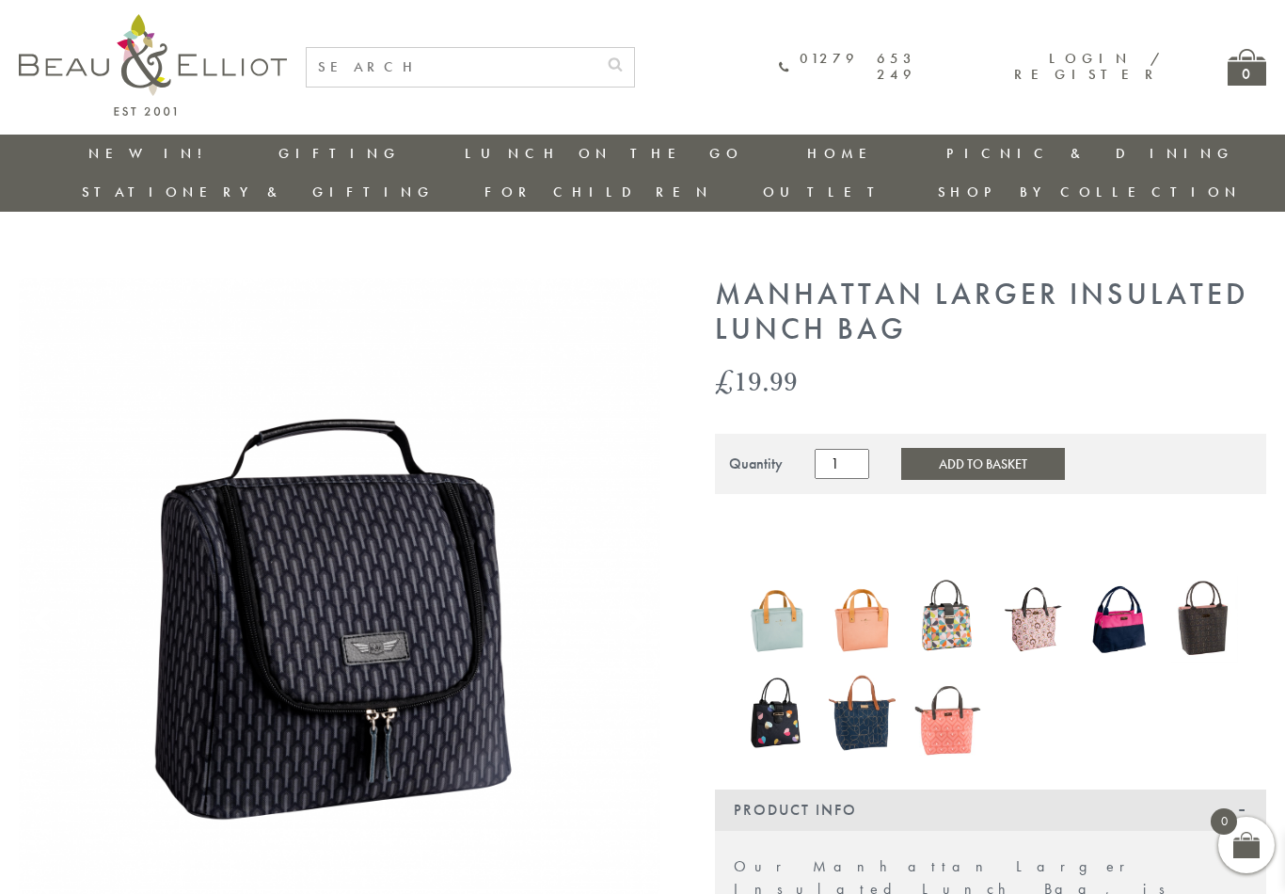
click at [479, 635] on img at bounding box center [340, 599] width 642 height 642
click at [484, 350] on link "Insulated Flasks" at bounding box center [568, 366] width 169 height 33
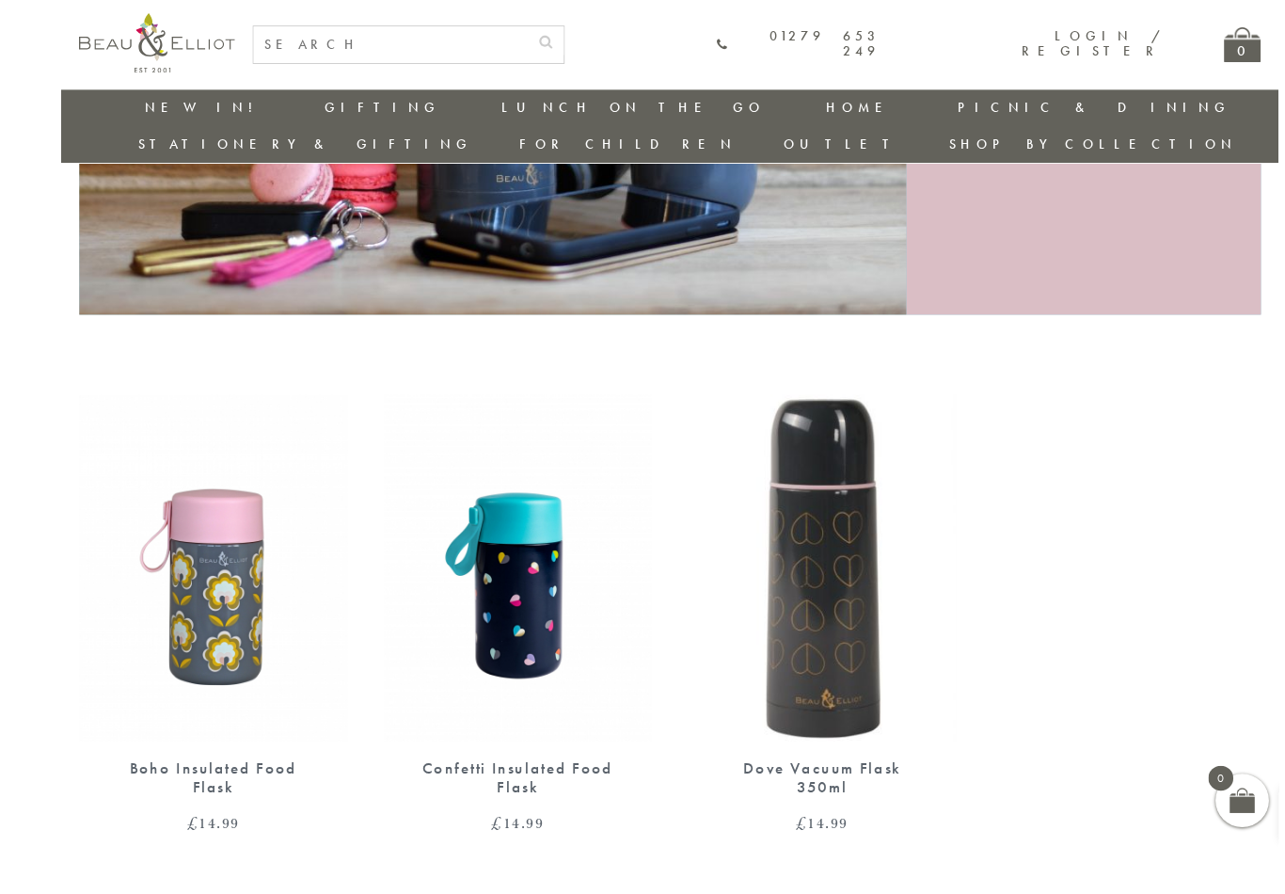
scroll to position [522, 1]
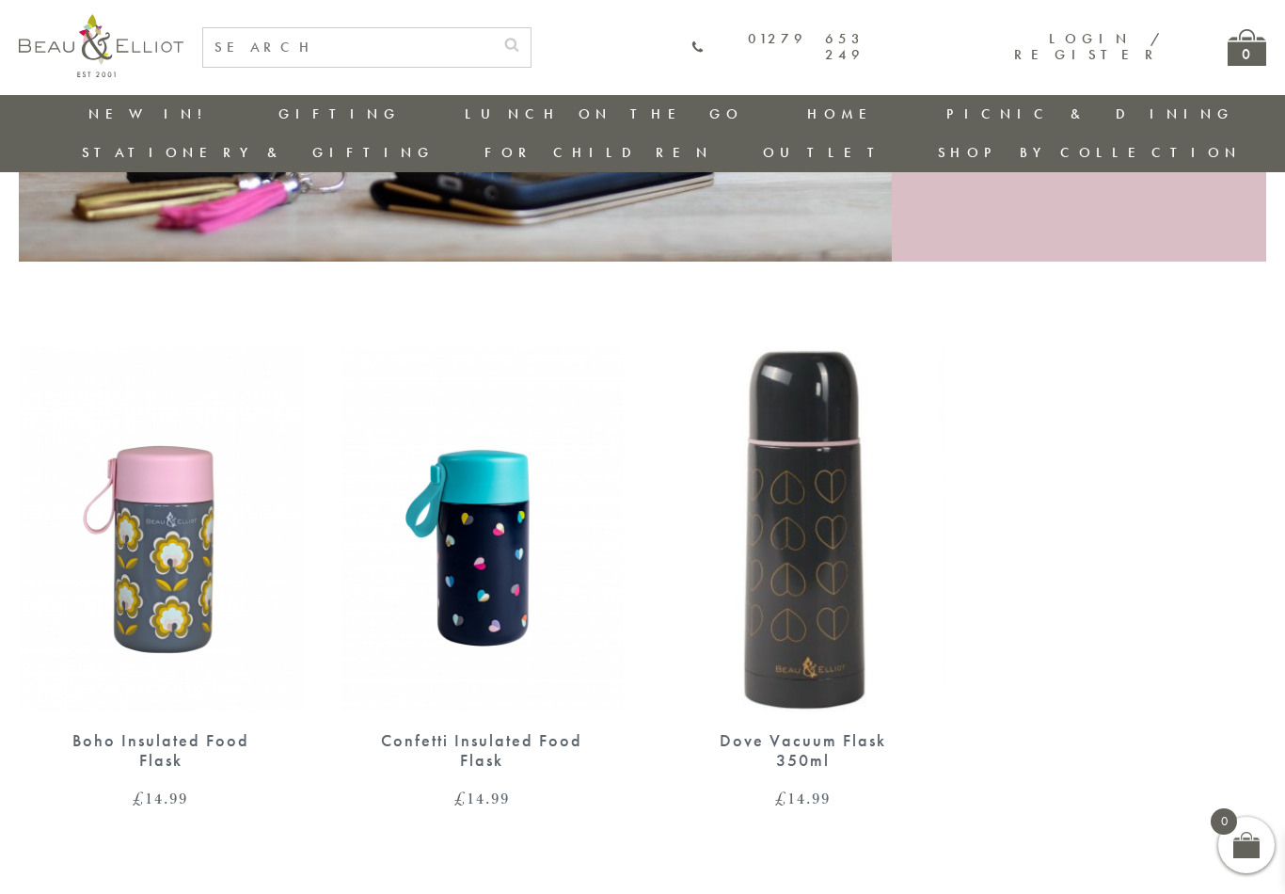
click at [822, 541] on img at bounding box center [803, 529] width 284 height 366
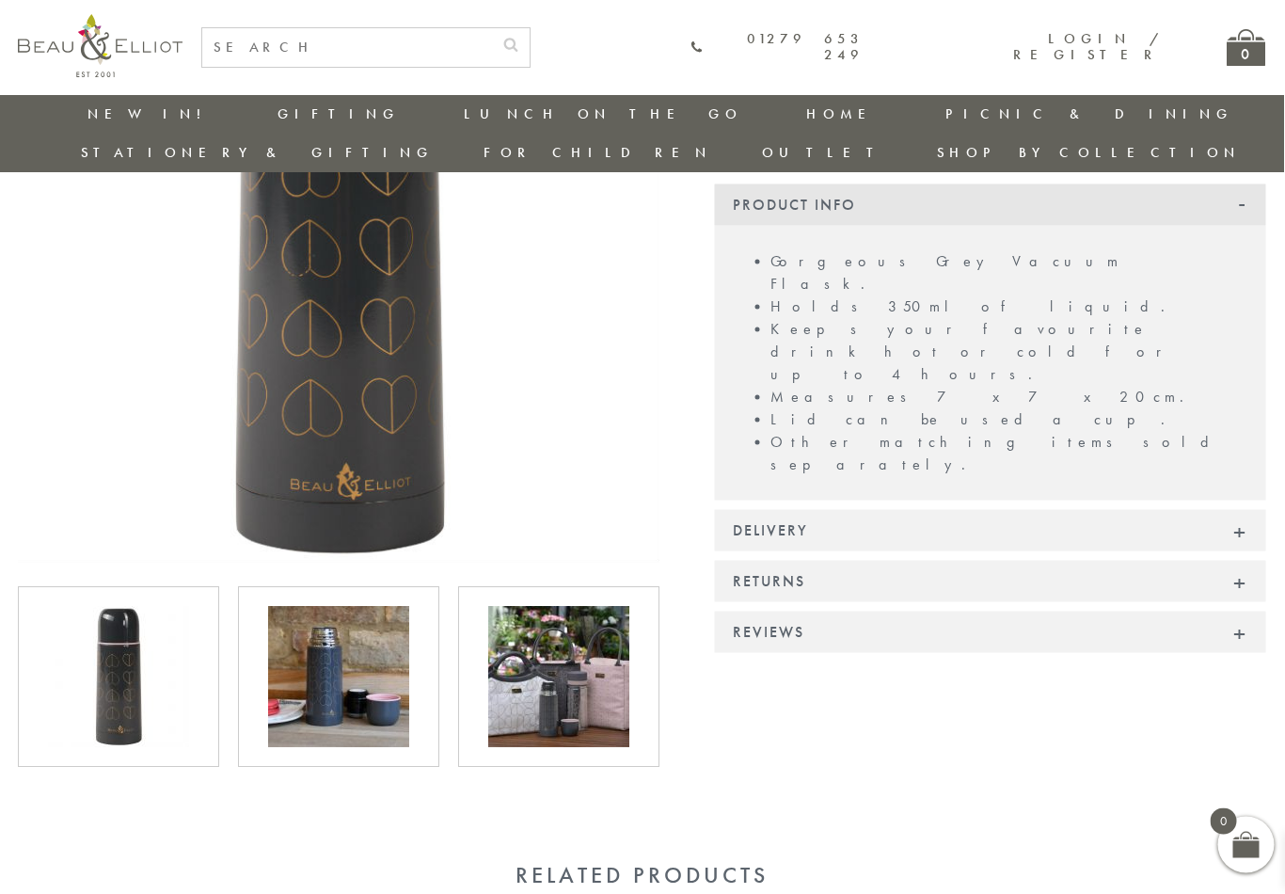
scroll to position [317, 4]
click at [546, 644] on img at bounding box center [559, 676] width 141 height 141
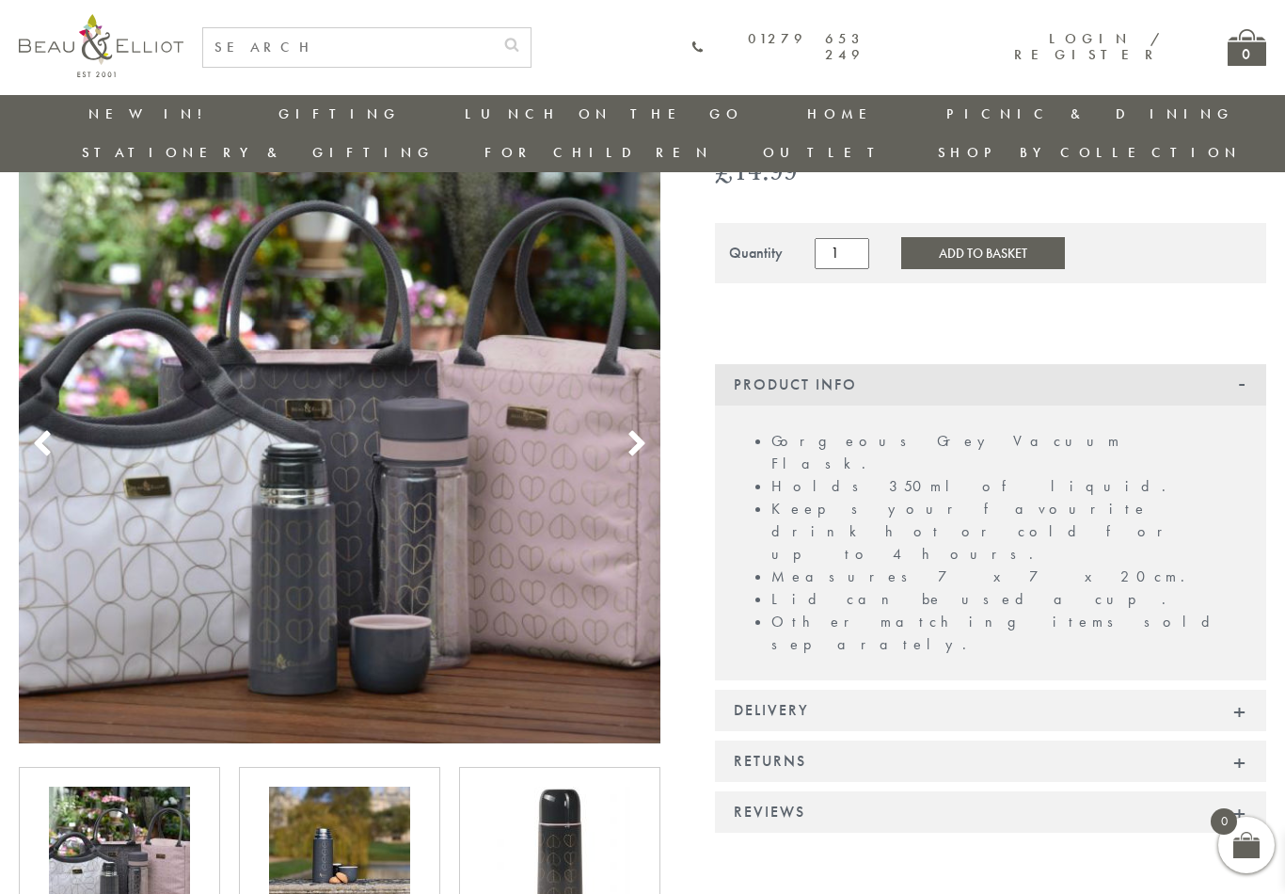
scroll to position [133, 4]
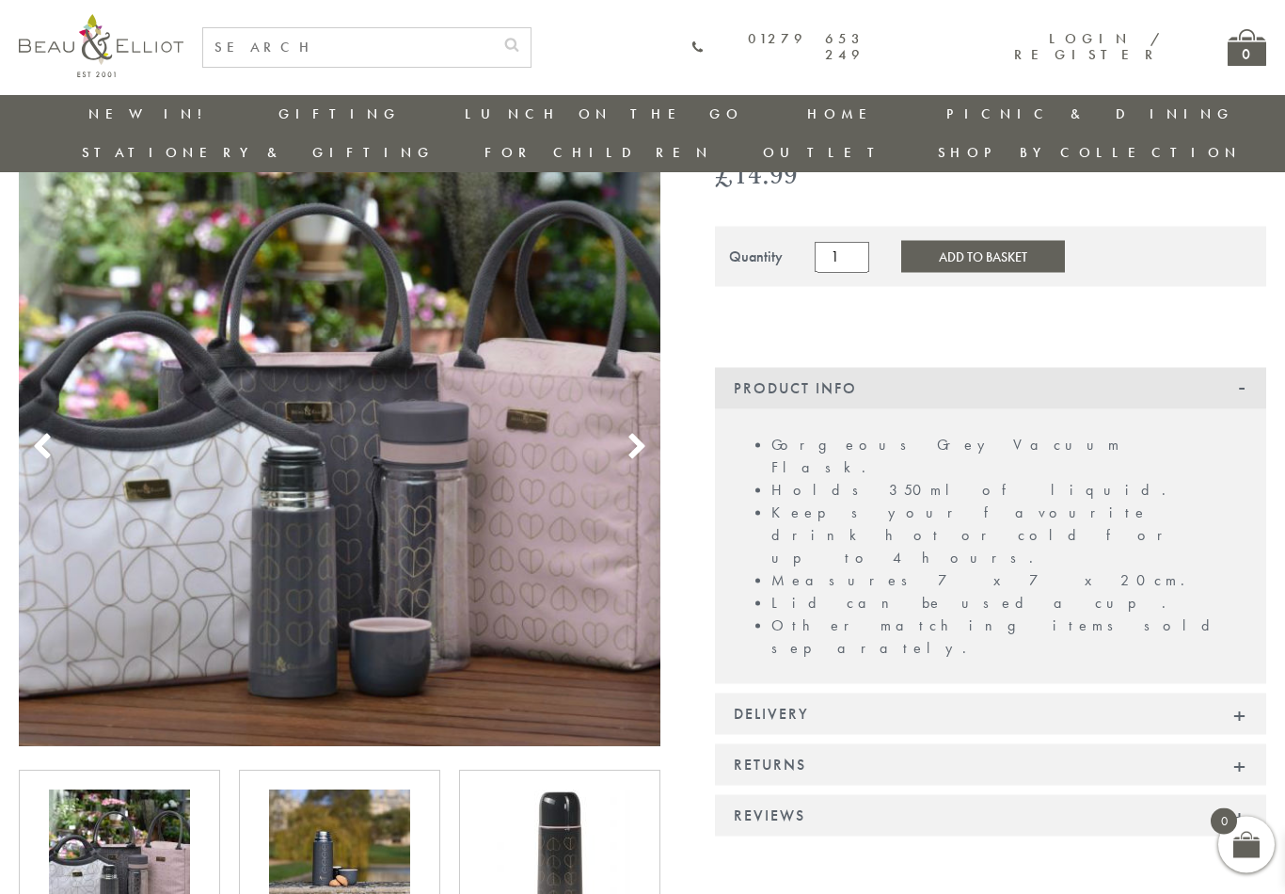
click at [329, 821] on img at bounding box center [339, 860] width 141 height 141
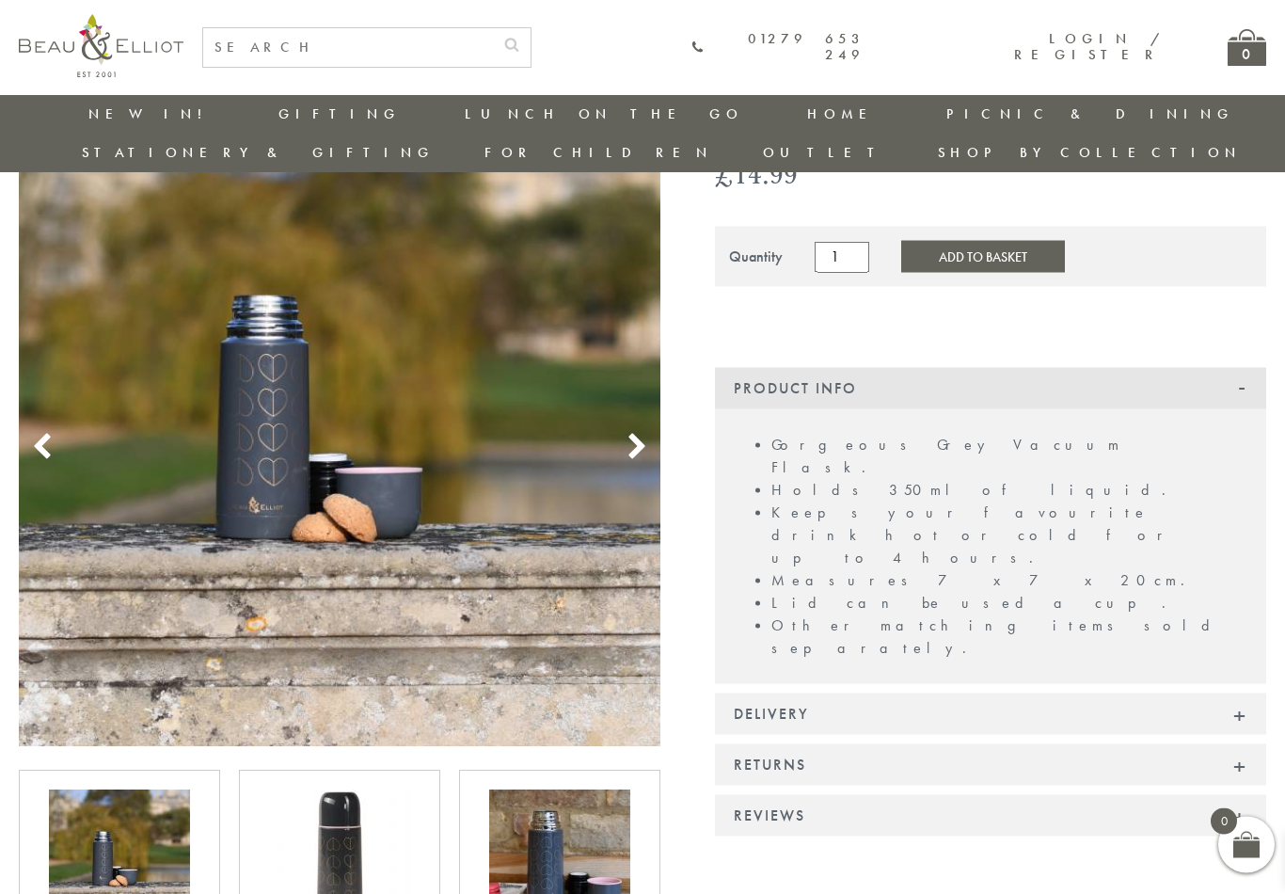
scroll to position [134, 4]
click at [560, 808] on img at bounding box center [559, 859] width 141 height 141
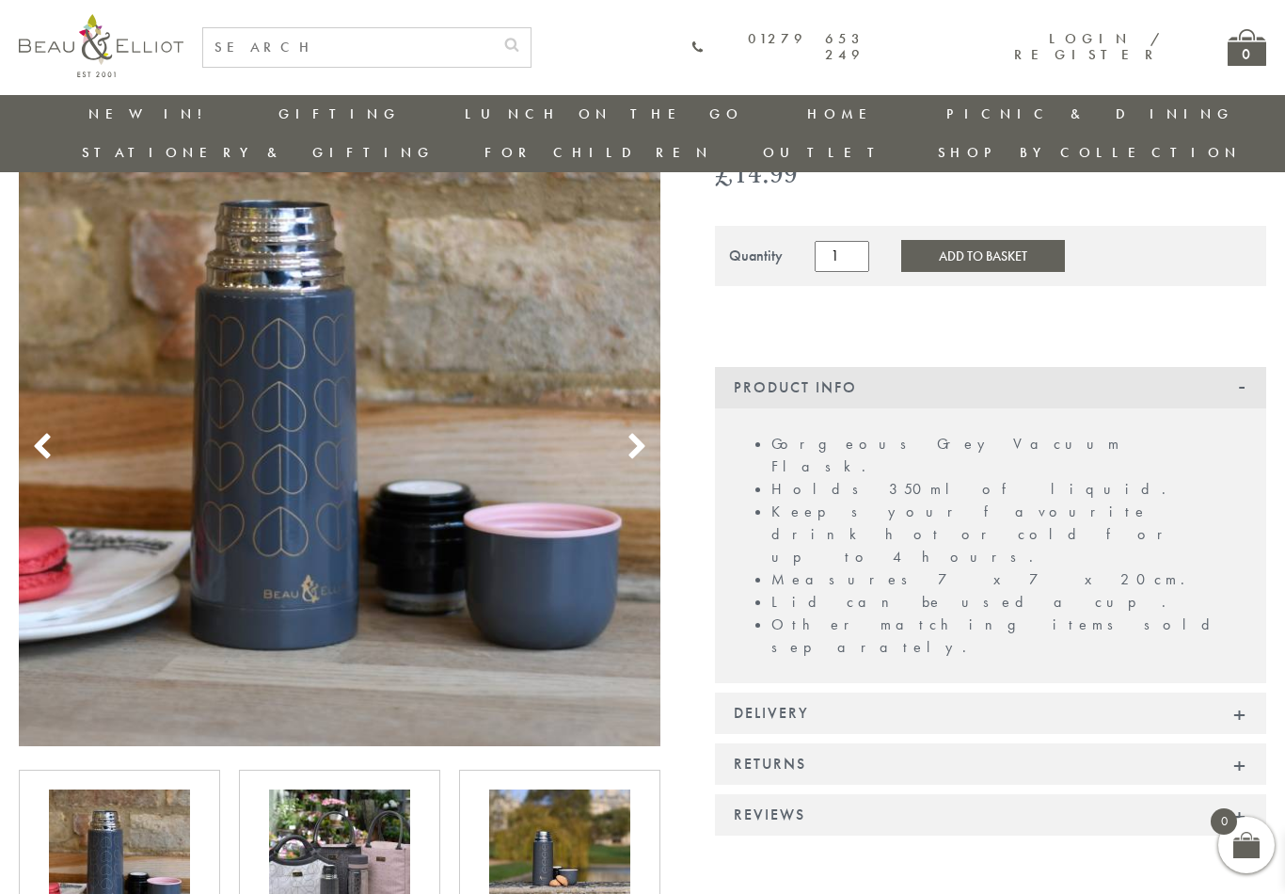
click at [641, 433] on icon at bounding box center [637, 447] width 28 height 28
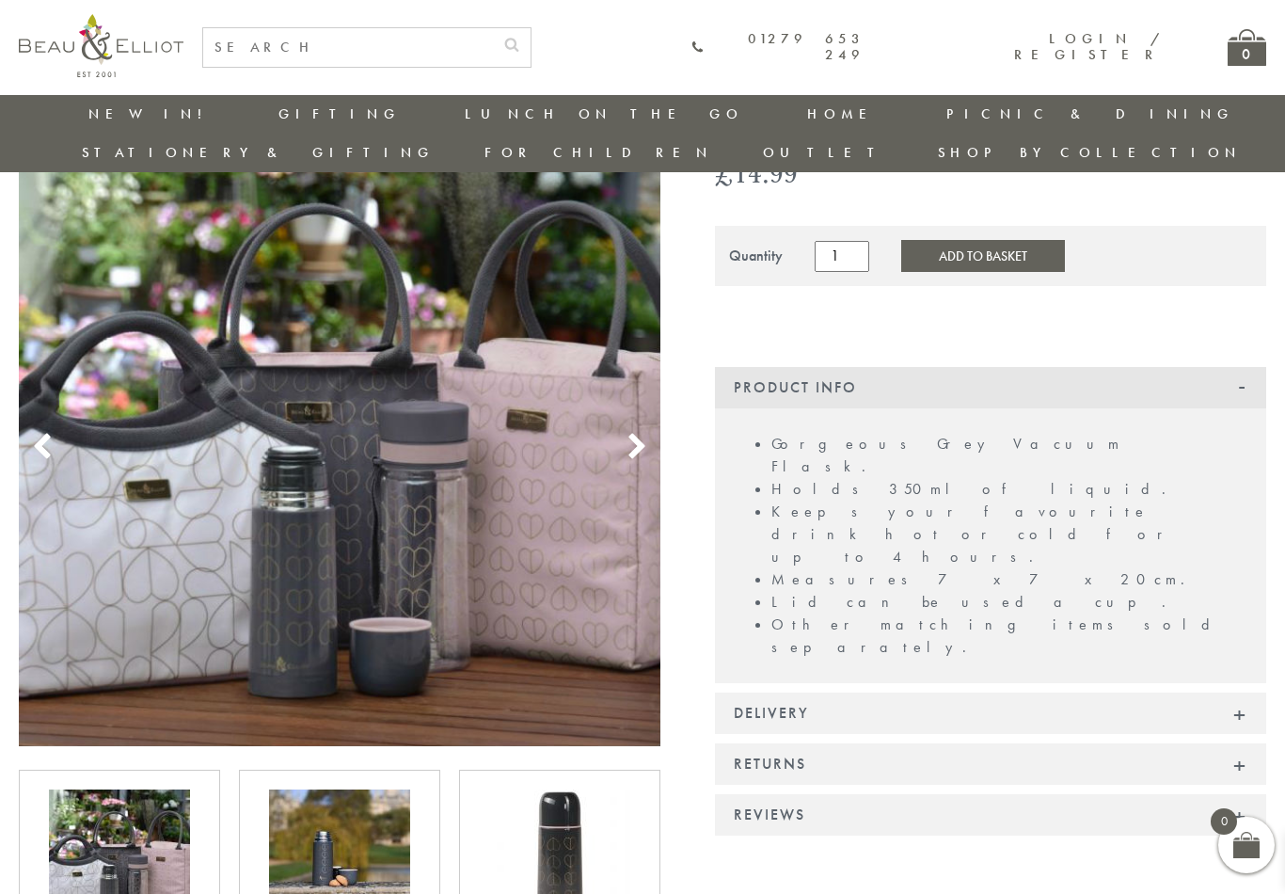
click at [633, 434] on use at bounding box center [637, 446] width 16 height 25
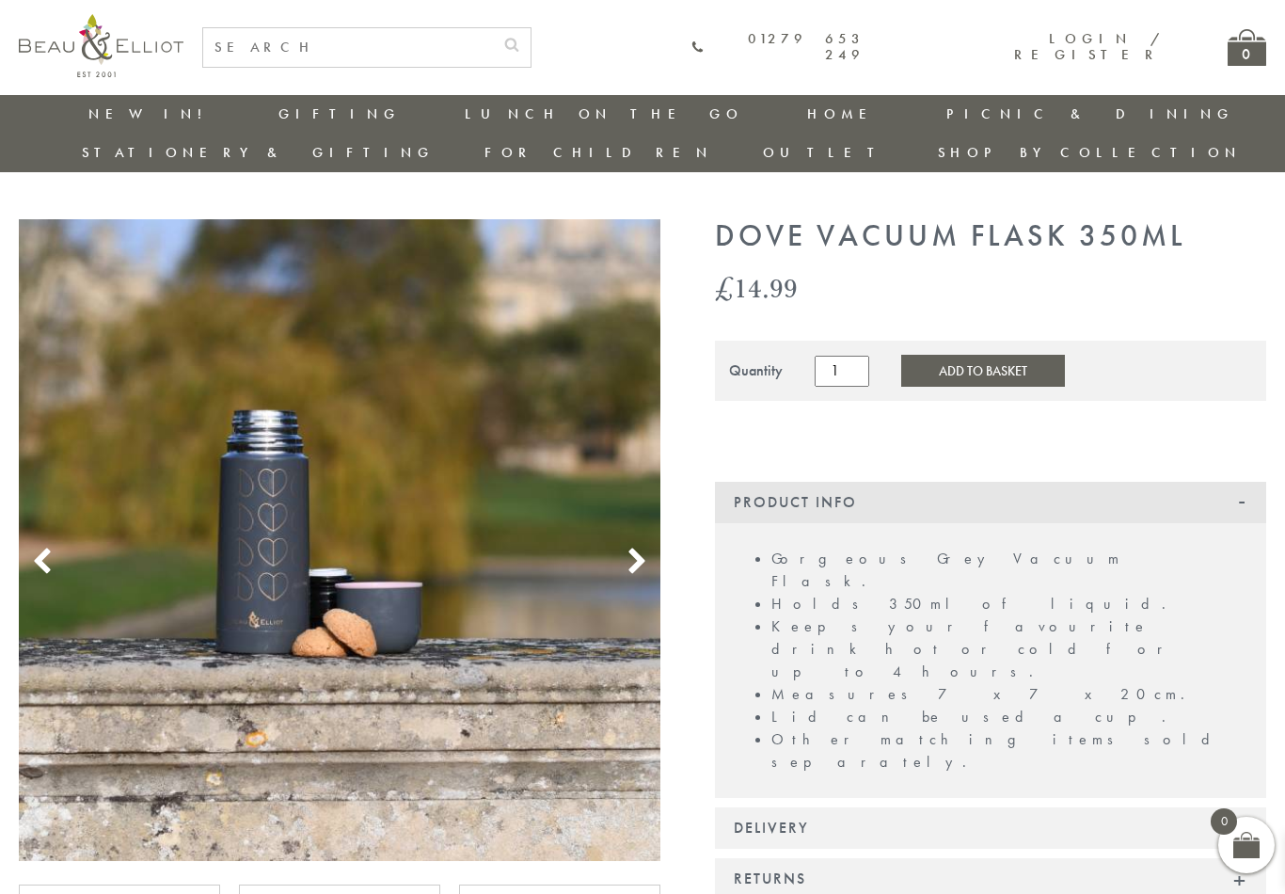
scroll to position [18, 4]
click at [484, 252] on link "Insulated Travel Mugs" at bounding box center [568, 276] width 169 height 49
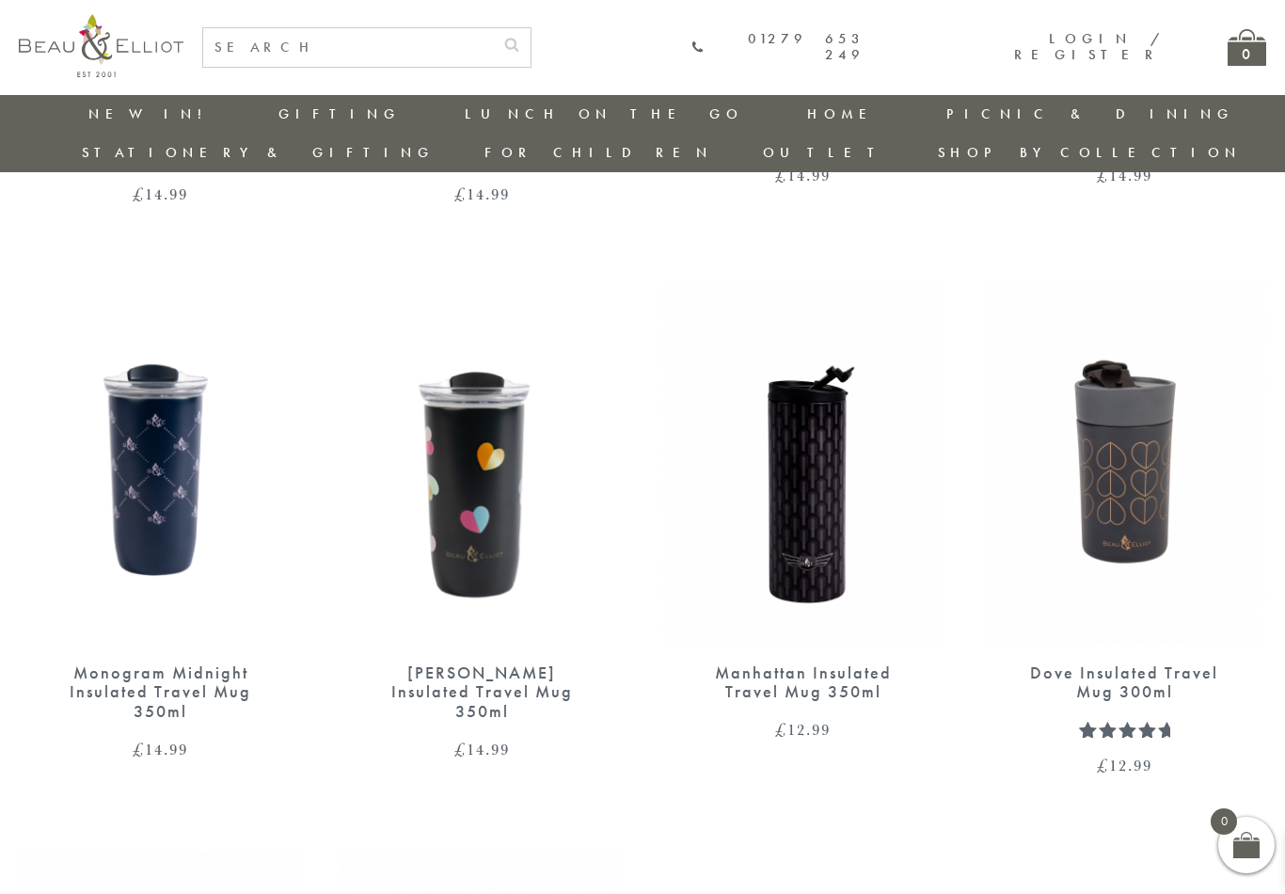
scroll to position [1679, 0]
click at [829, 440] on img at bounding box center [803, 463] width 284 height 366
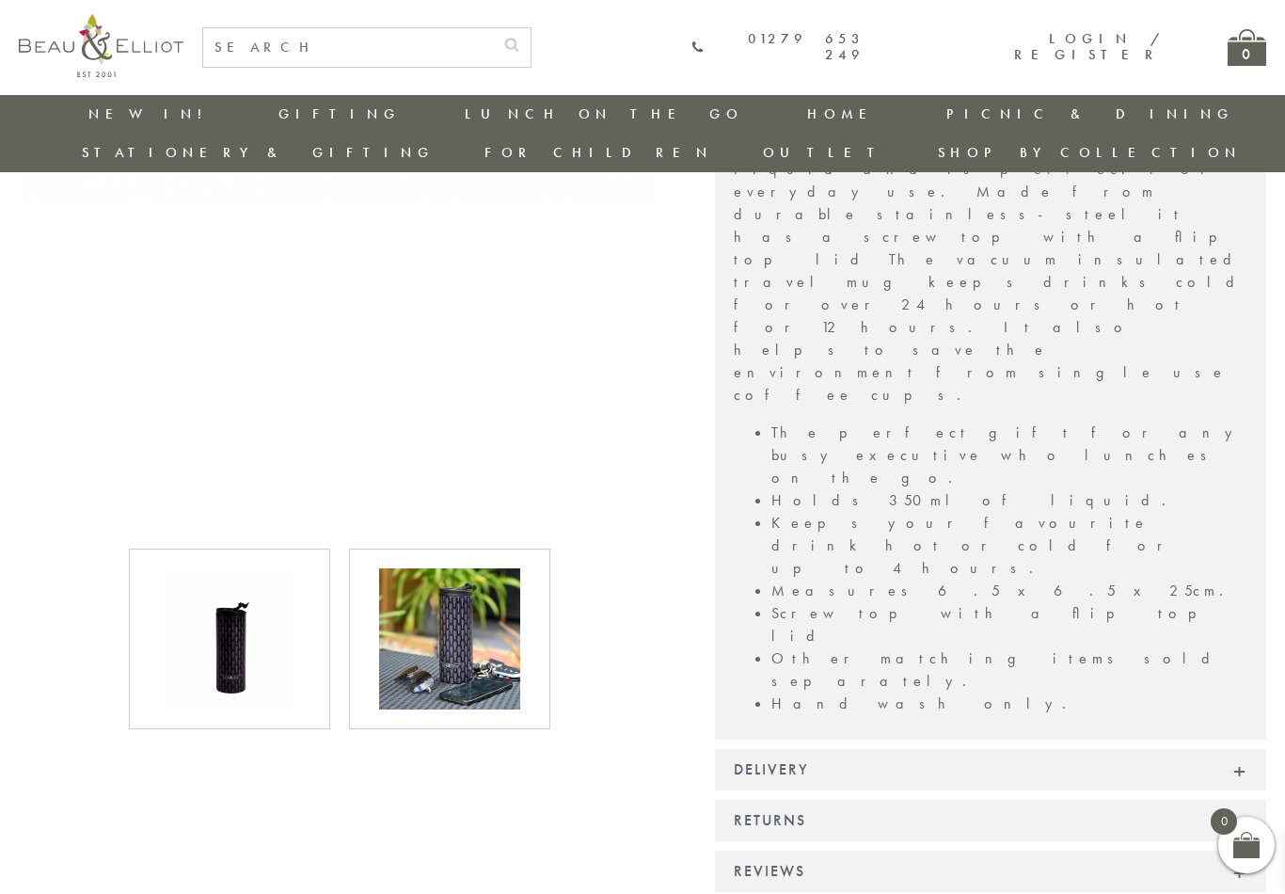
scroll to position [692, 0]
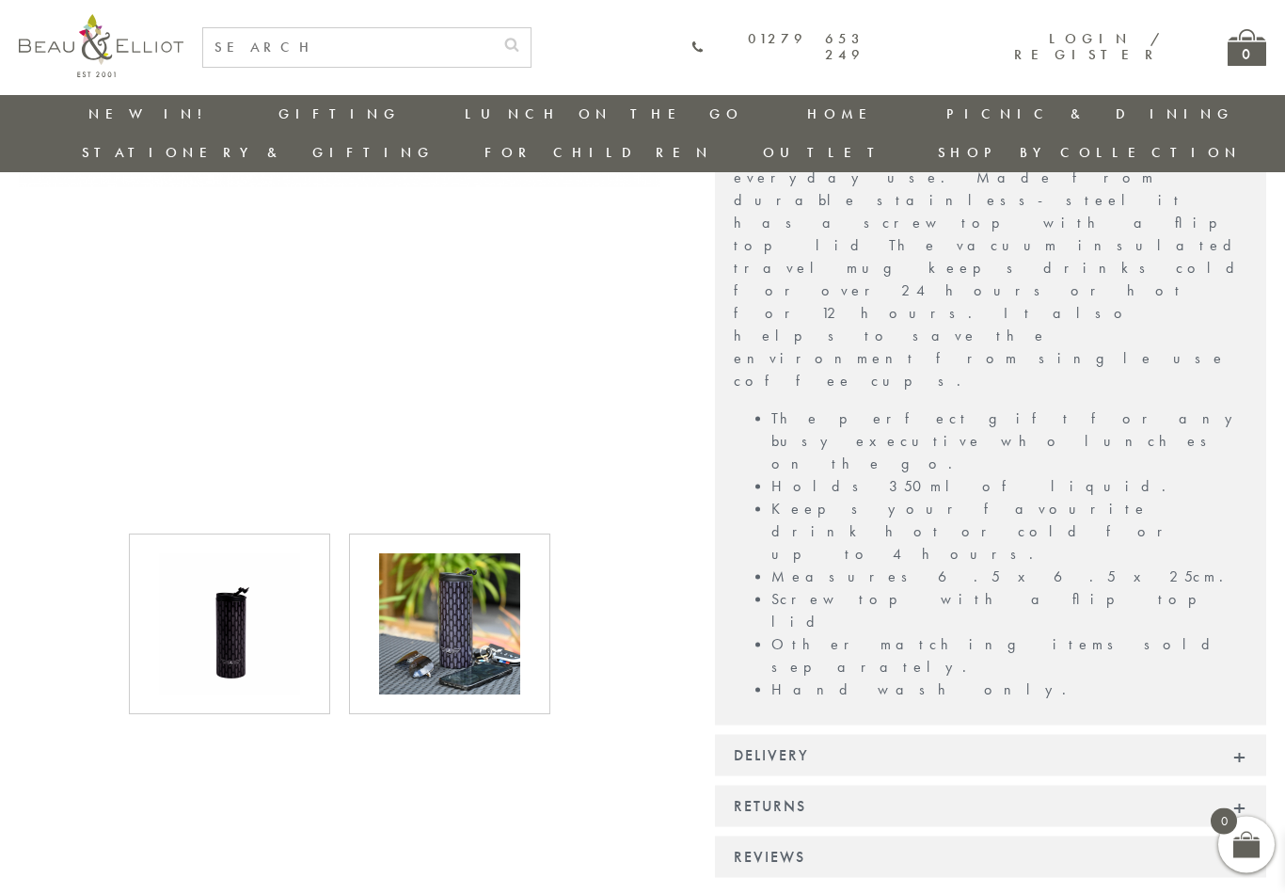
click at [460, 594] on img at bounding box center [449, 624] width 141 height 141
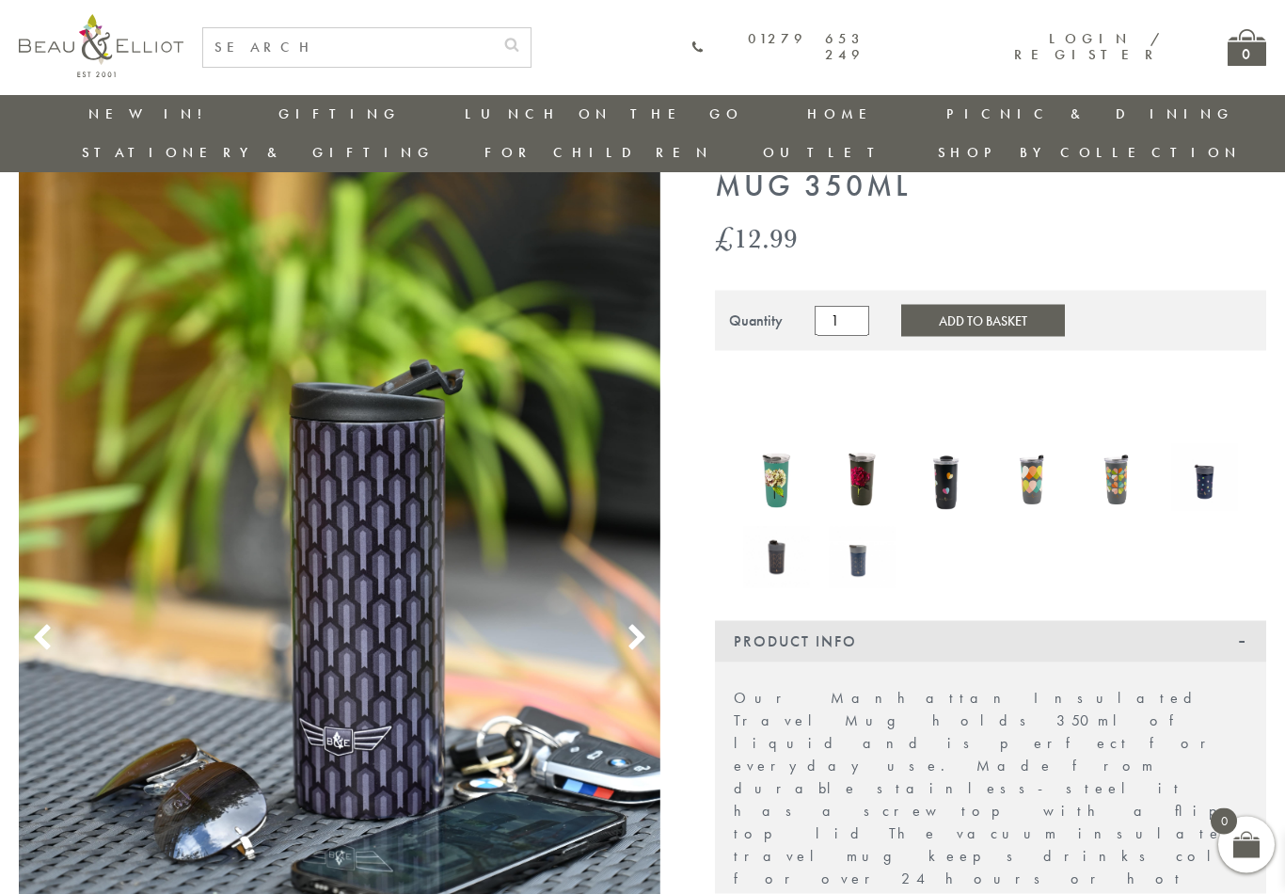
click at [651, 601] on img at bounding box center [340, 617] width 642 height 964
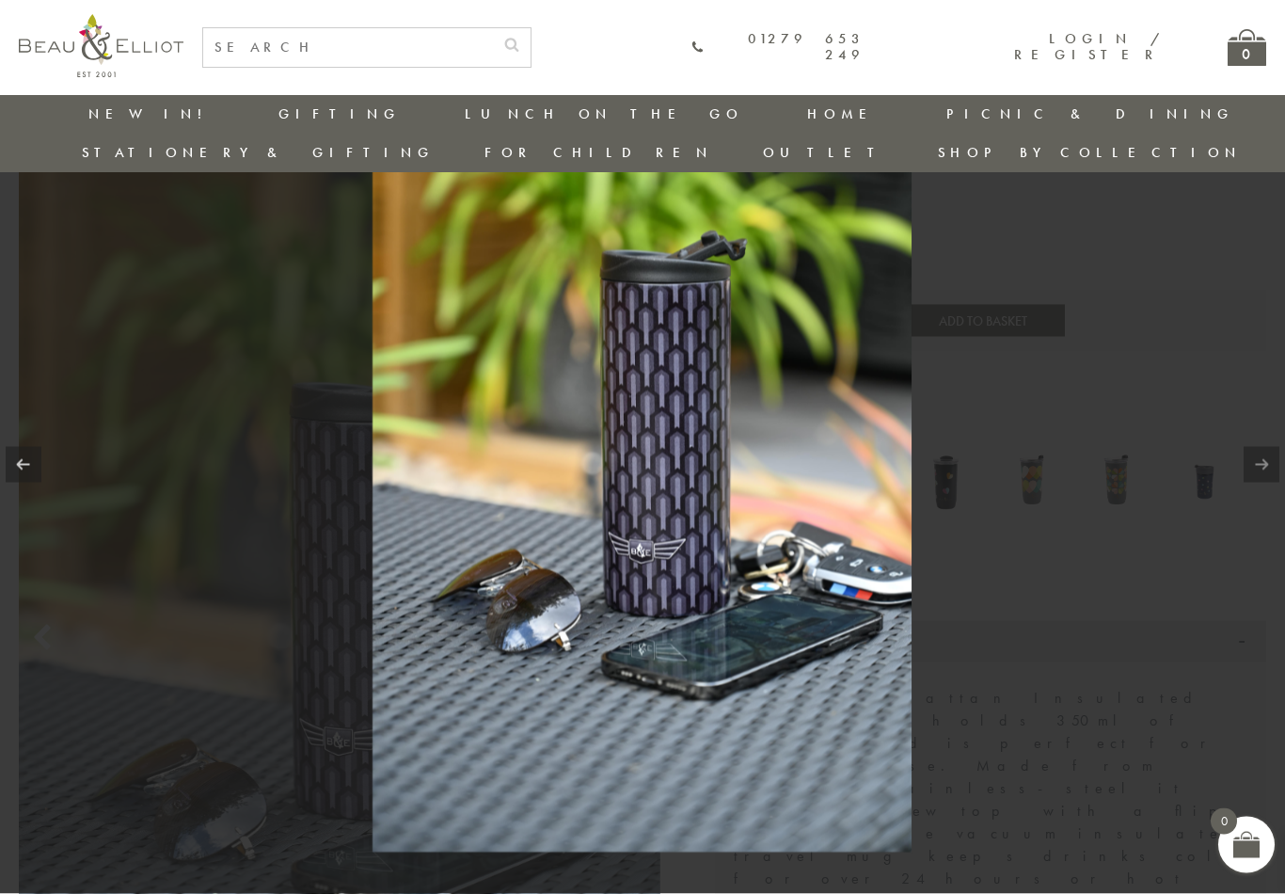
scroll to position [104, 0]
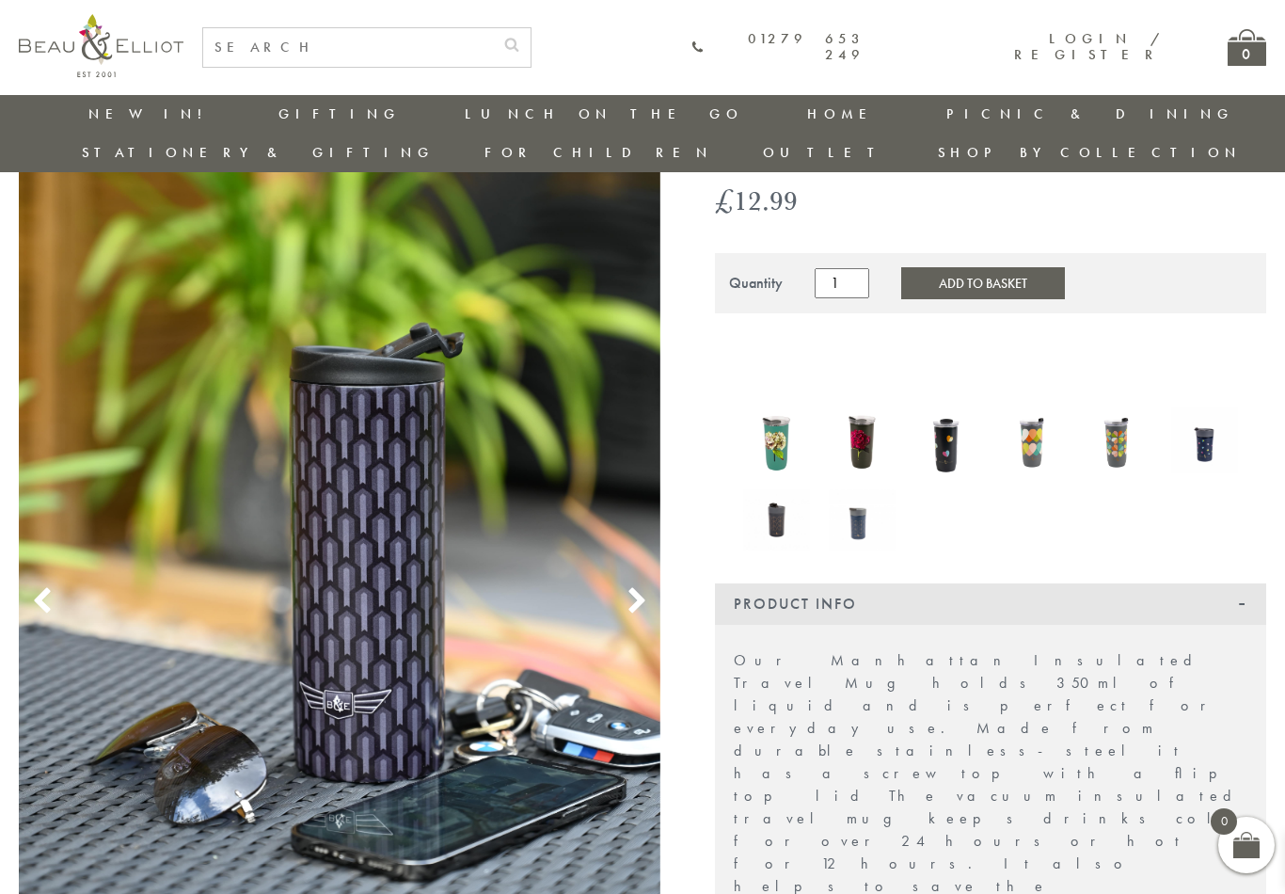
scroll to position [199, 0]
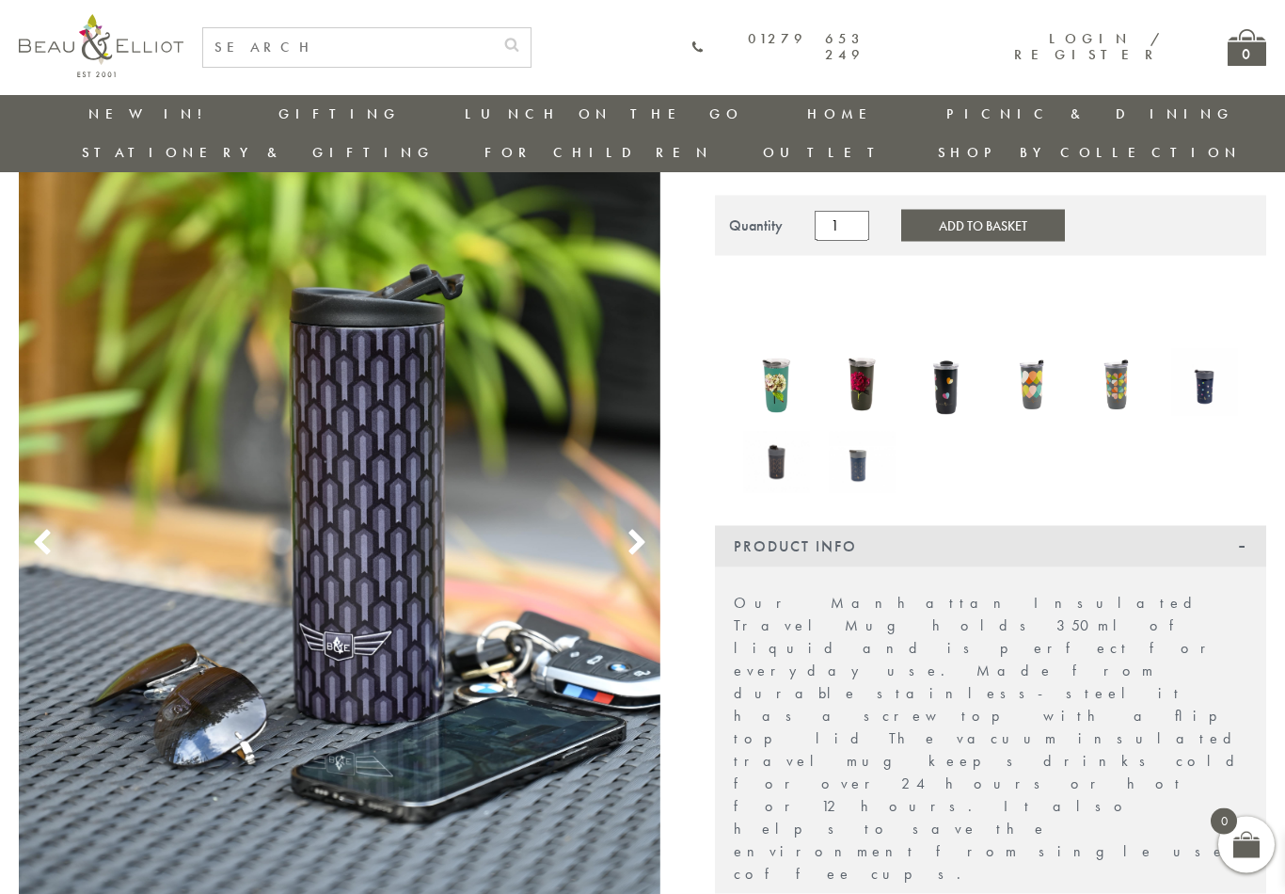
click at [858, 432] on img at bounding box center [862, 462] width 67 height 61
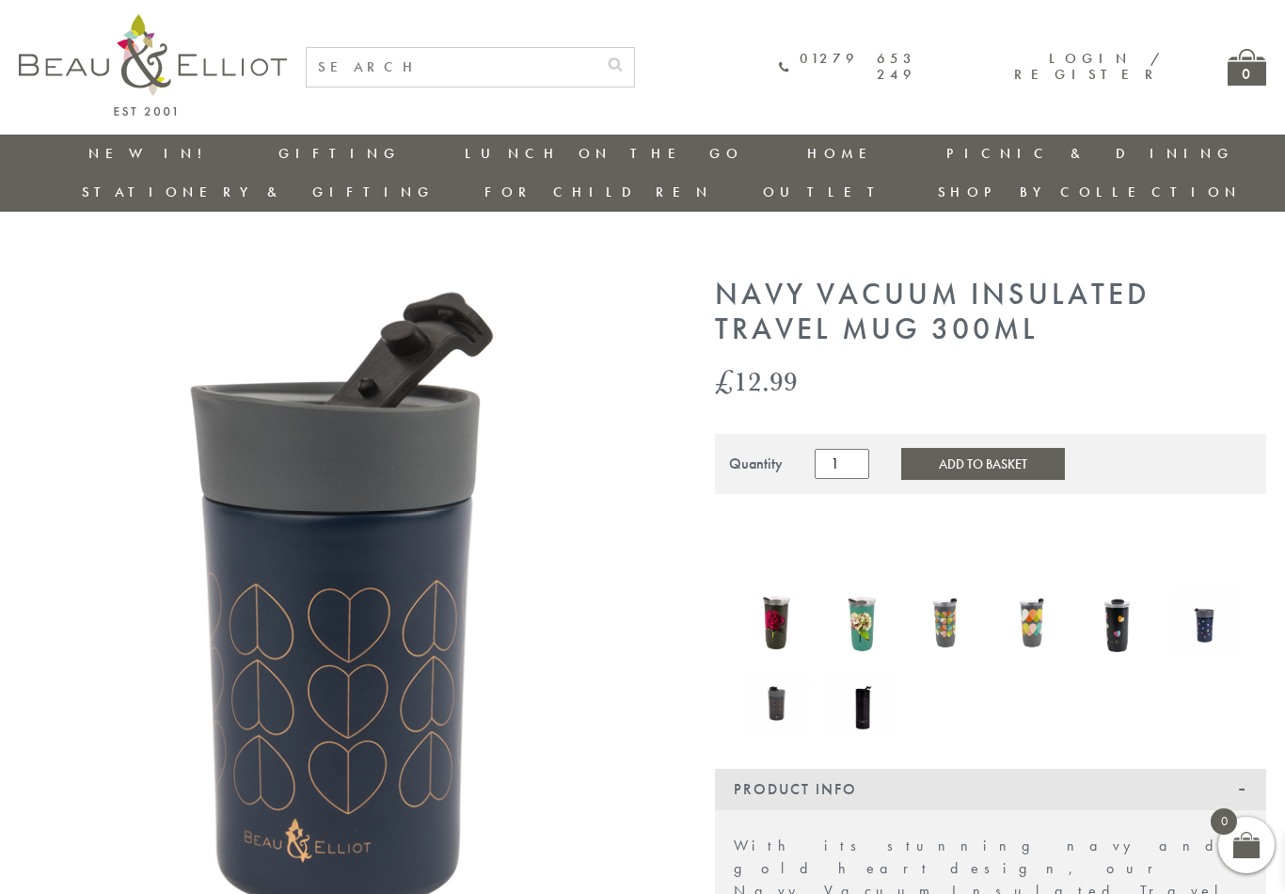
click at [965, 350] on link "Picnic Hampers / Picnic Baskets" at bounding box center [1049, 382] width 169 height 65
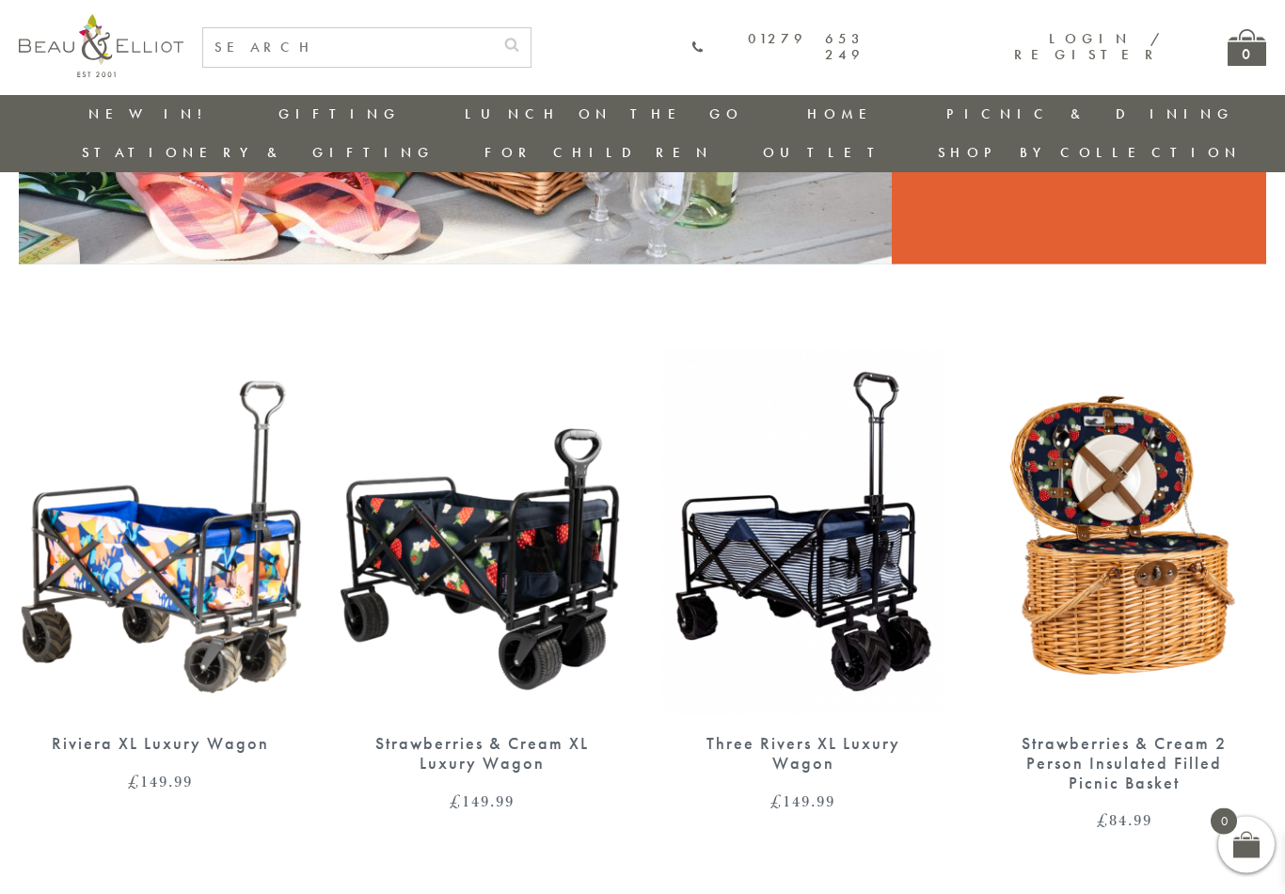
scroll to position [520, 0]
